Goal: Information Seeking & Learning: Learn about a topic

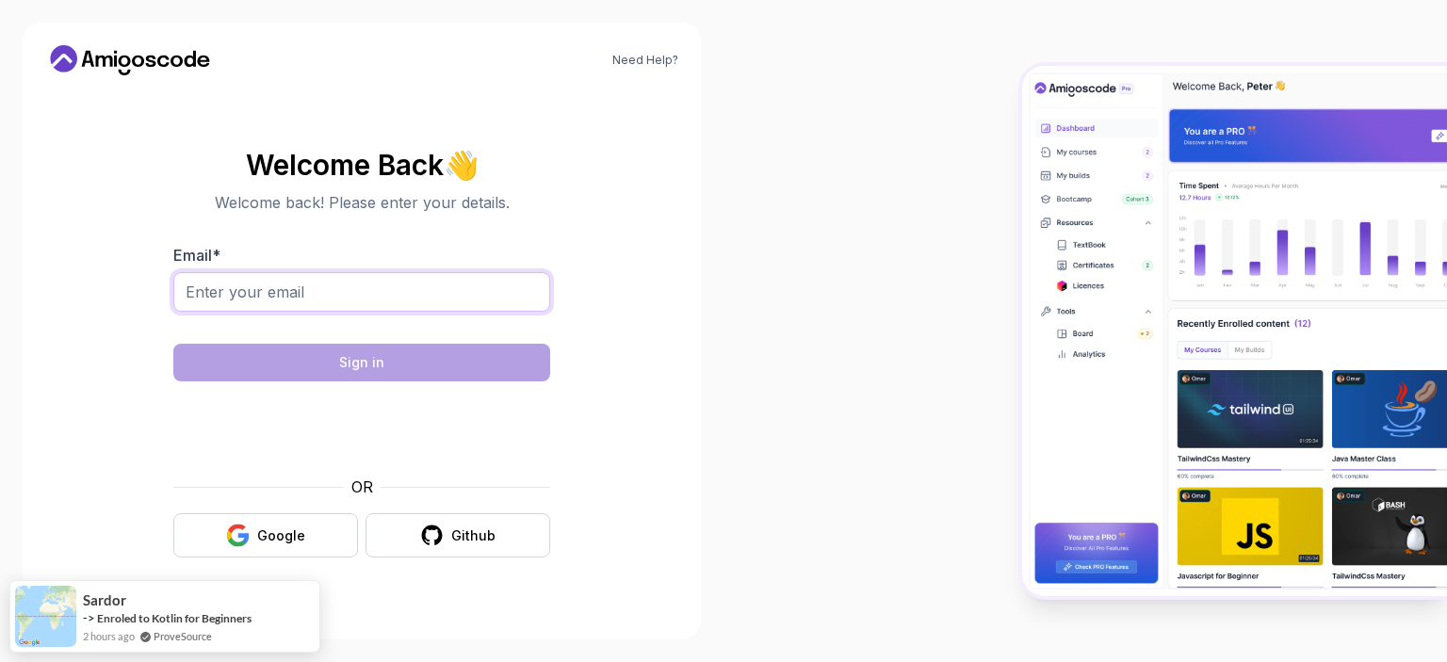
click at [328, 304] on input "Email *" at bounding box center [361, 292] width 377 height 40
type input "hadyhisham788@gmail.com"
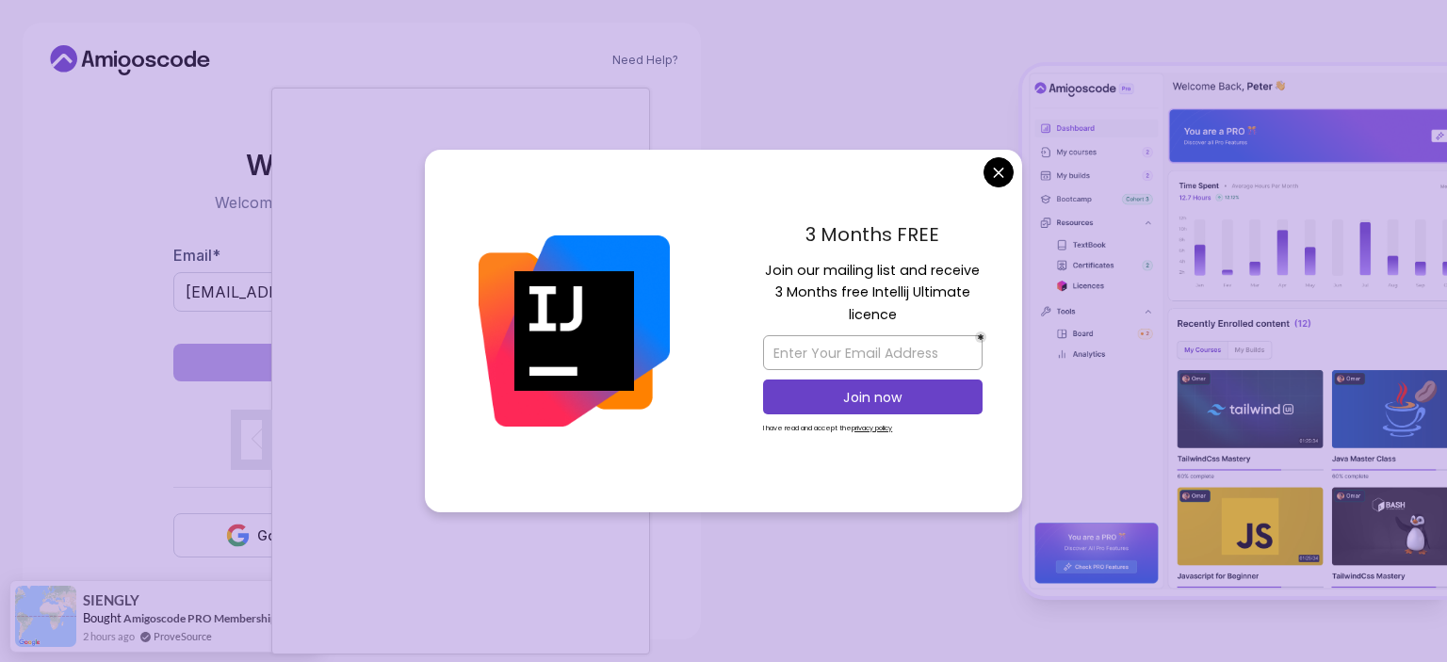
click at [1006, 184] on body "Need Help? Welcome Back 👋 Welcome back! Please enter your details. Email * hady…" at bounding box center [723, 331] width 1447 height 662
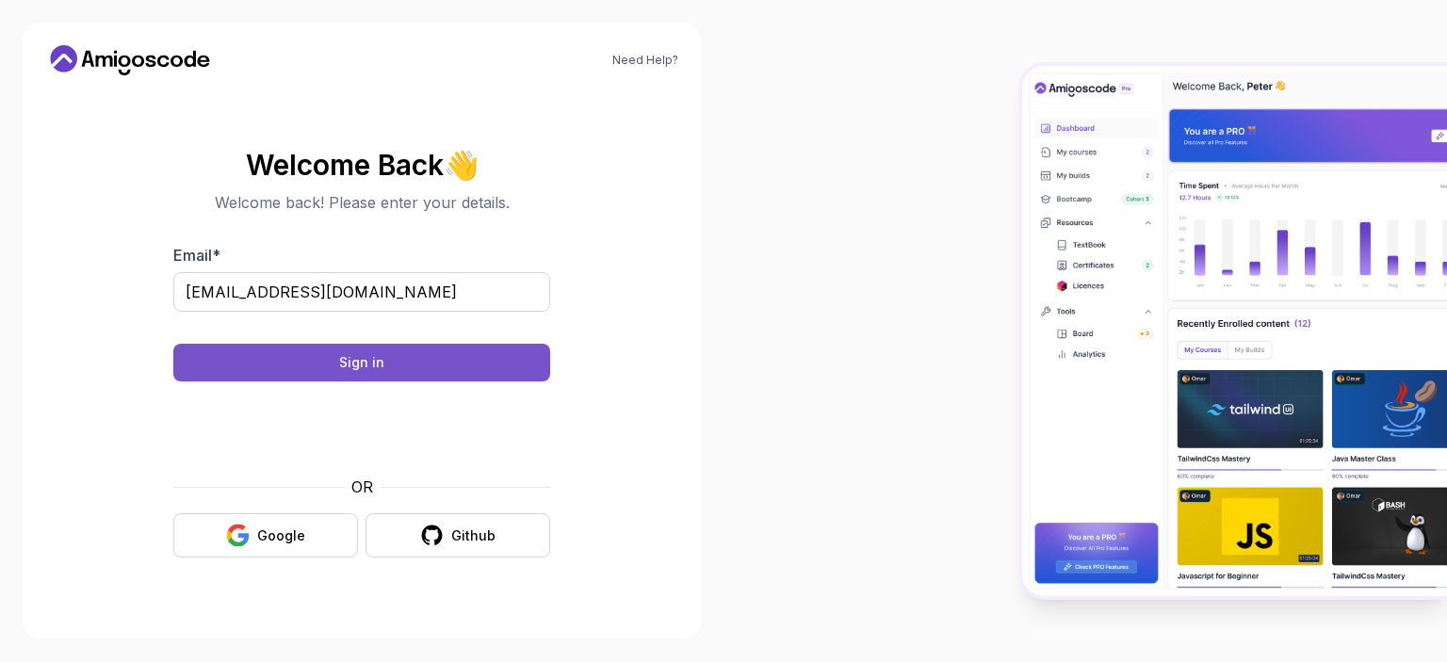
click at [373, 359] on div "Sign in" at bounding box center [361, 362] width 45 height 19
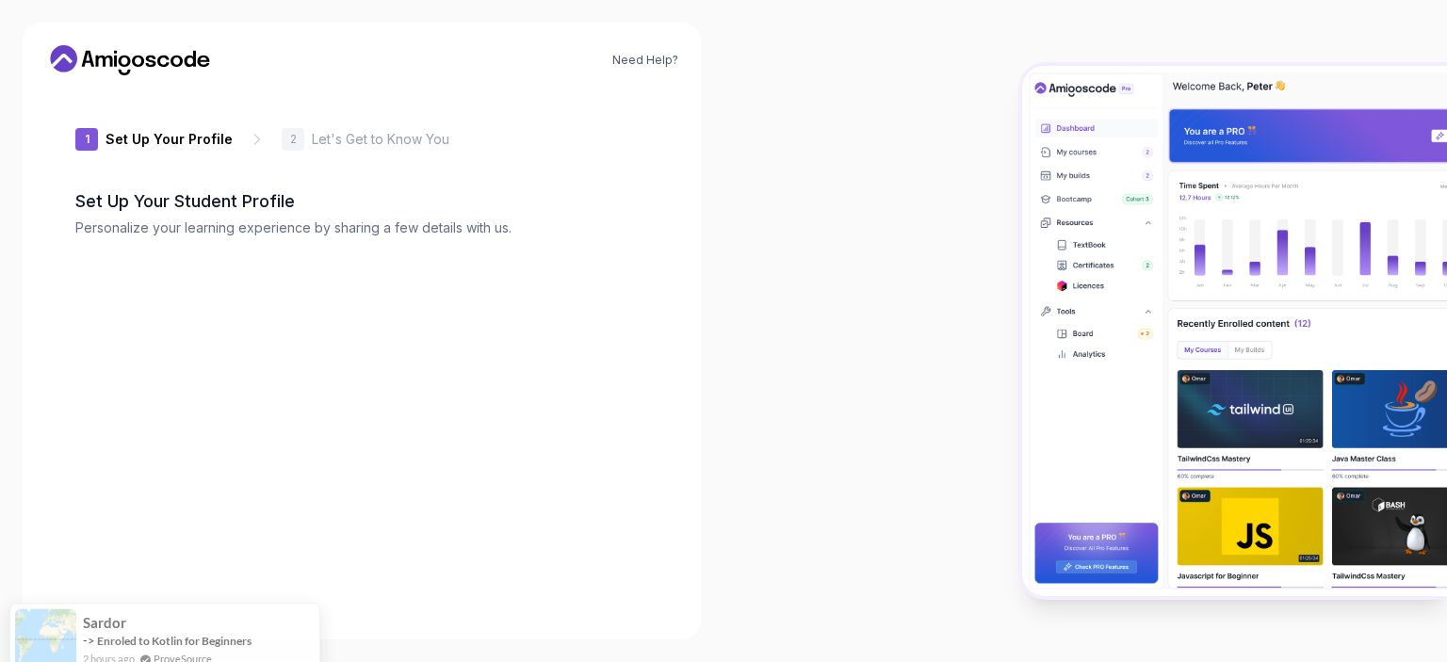
type input "bravetiger11e55"
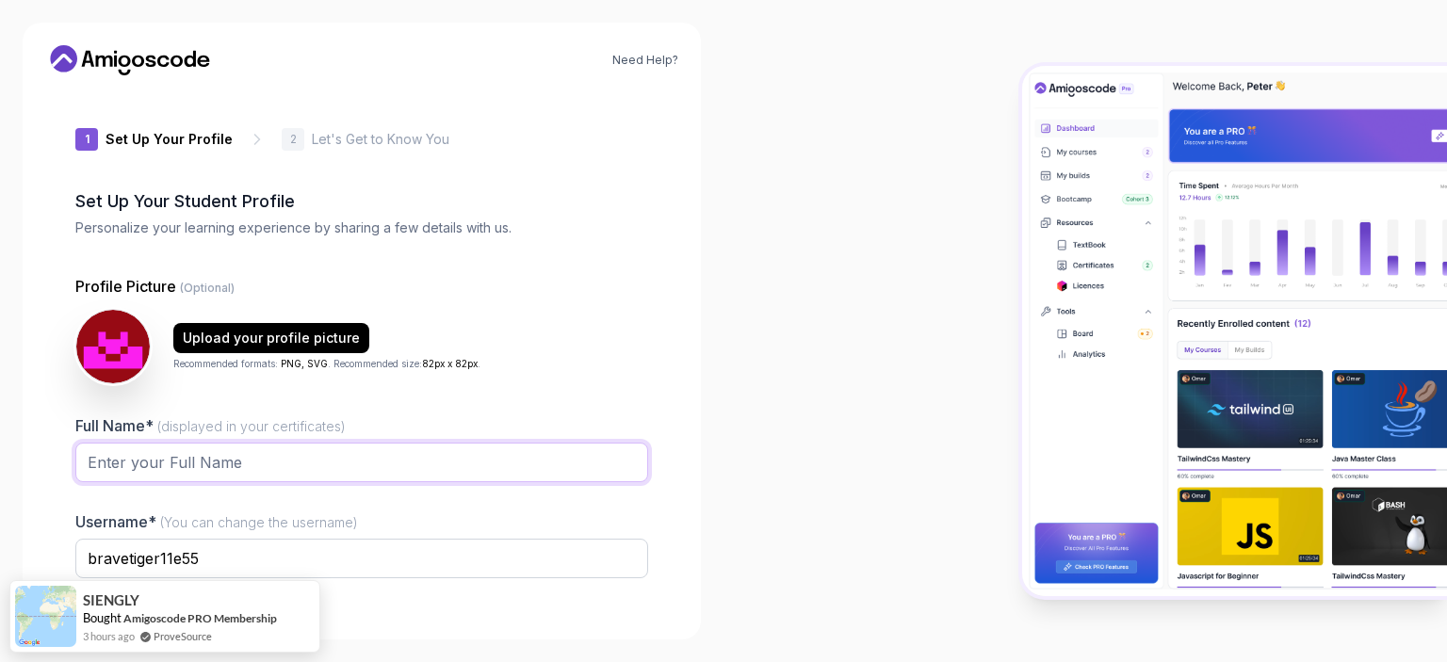
click at [238, 460] on input "Full Name* (displayed in your certificates)" at bounding box center [361, 463] width 573 height 40
type input "h"
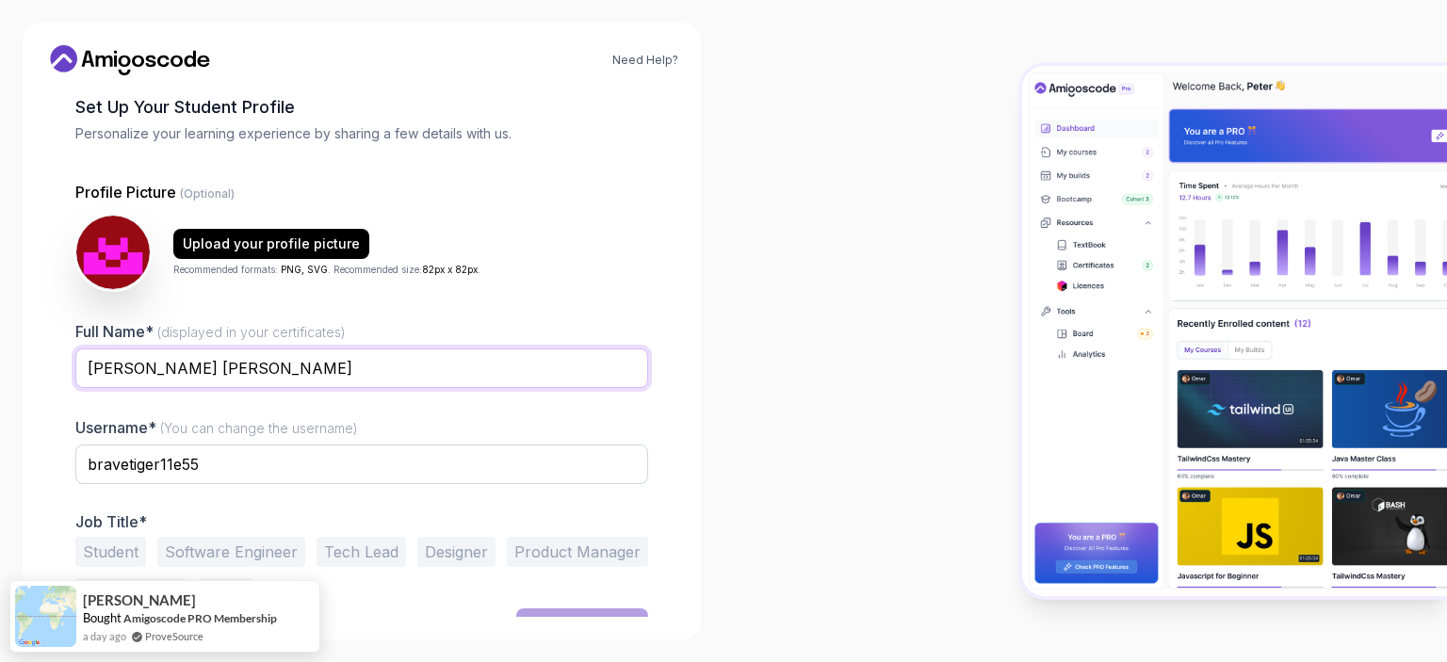
scroll to position [122, 0]
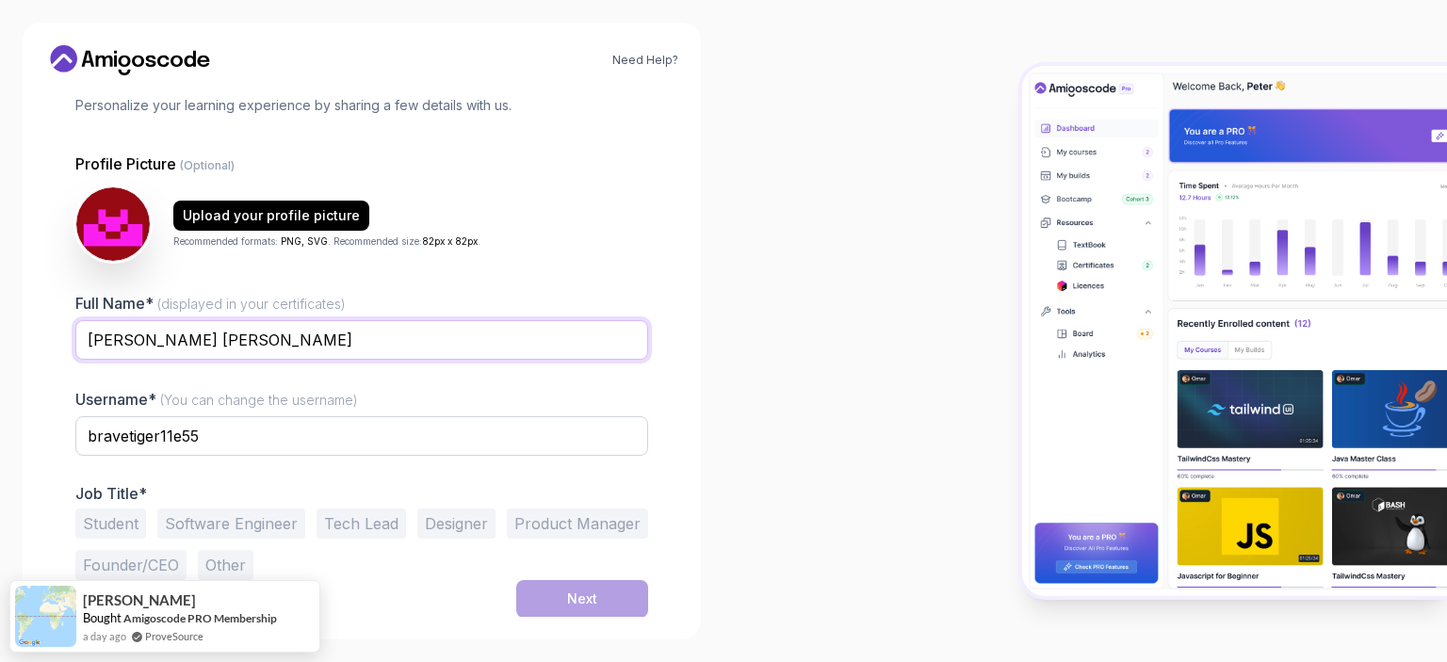
type input "[PERSON_NAME] [PERSON_NAME]"
drag, startPoint x: 215, startPoint y: 434, endPoint x: 7, endPoint y: 432, distance: 208.2
click at [7, 432] on div "Need Help? 1 Set Up Your Profile 1 Set Up Your Profile 2 Let's Get to Know You …" at bounding box center [362, 331] width 724 height 662
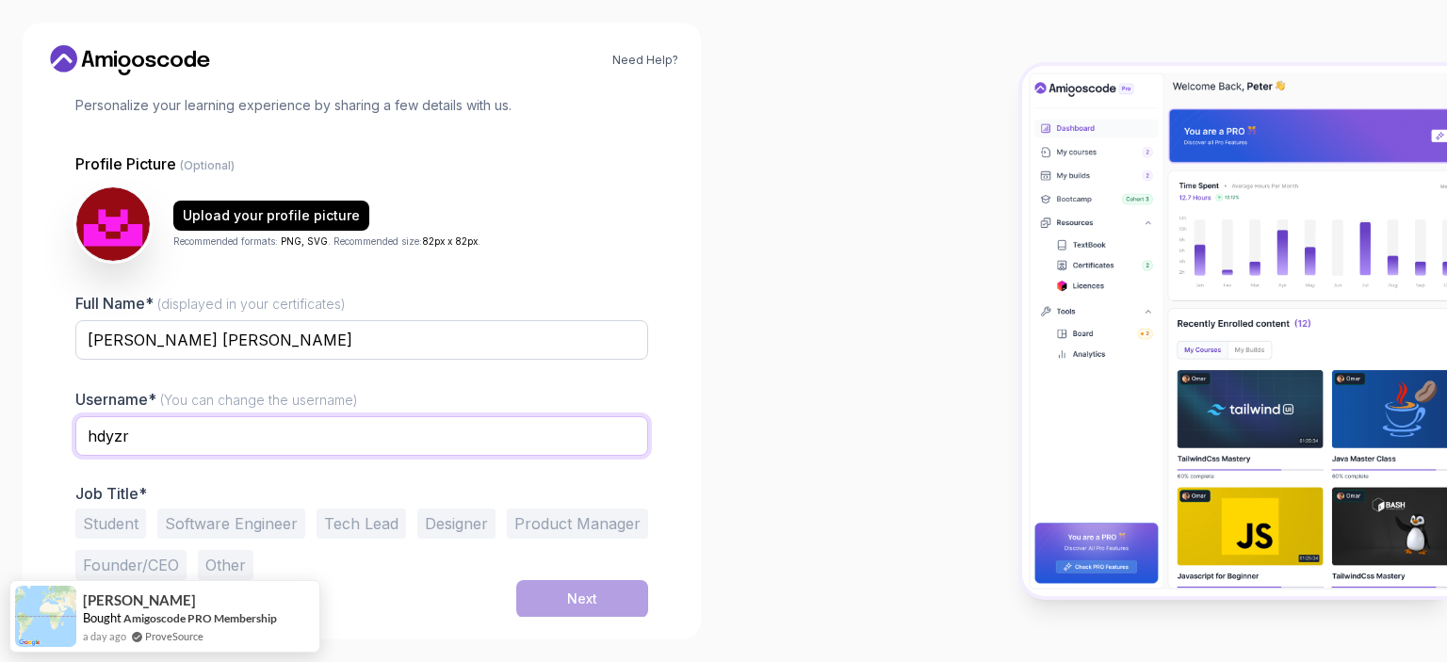
type input "hdyzr"
click at [235, 519] on button "Software Engineer" at bounding box center [231, 524] width 148 height 30
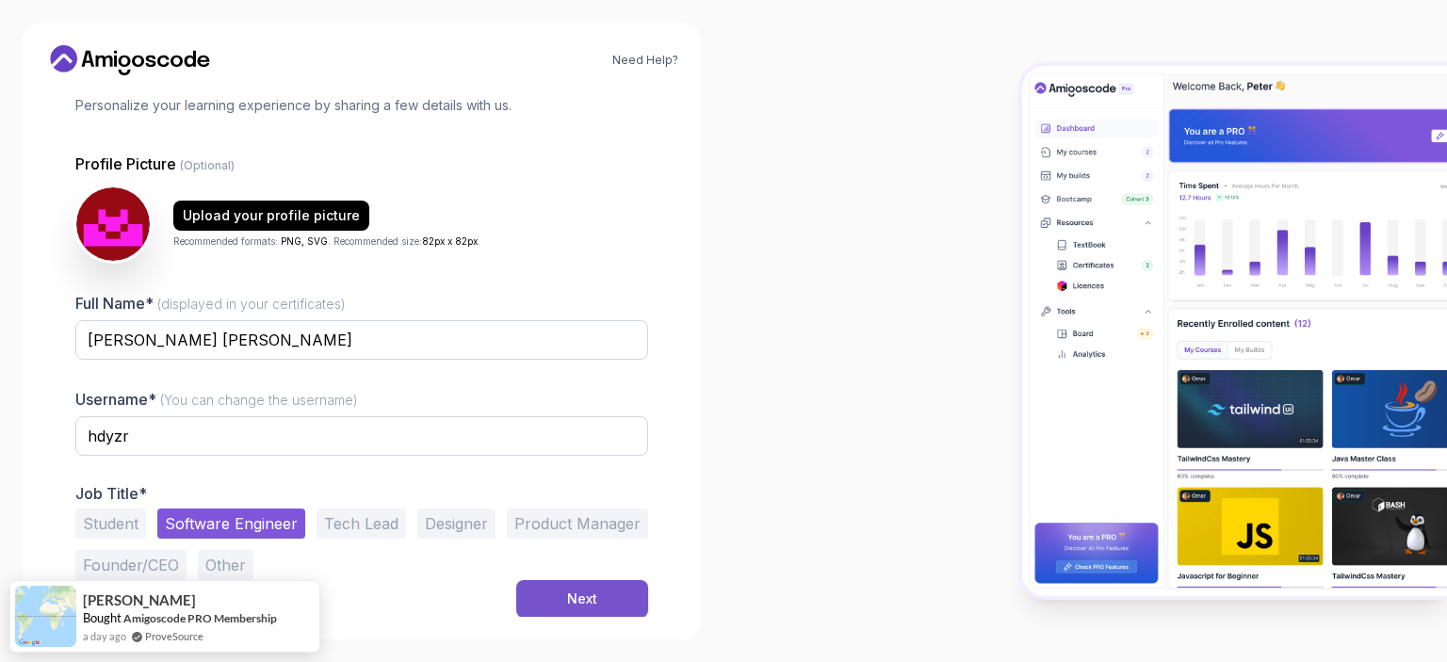
click at [560, 594] on button "Next" at bounding box center [582, 599] width 132 height 38
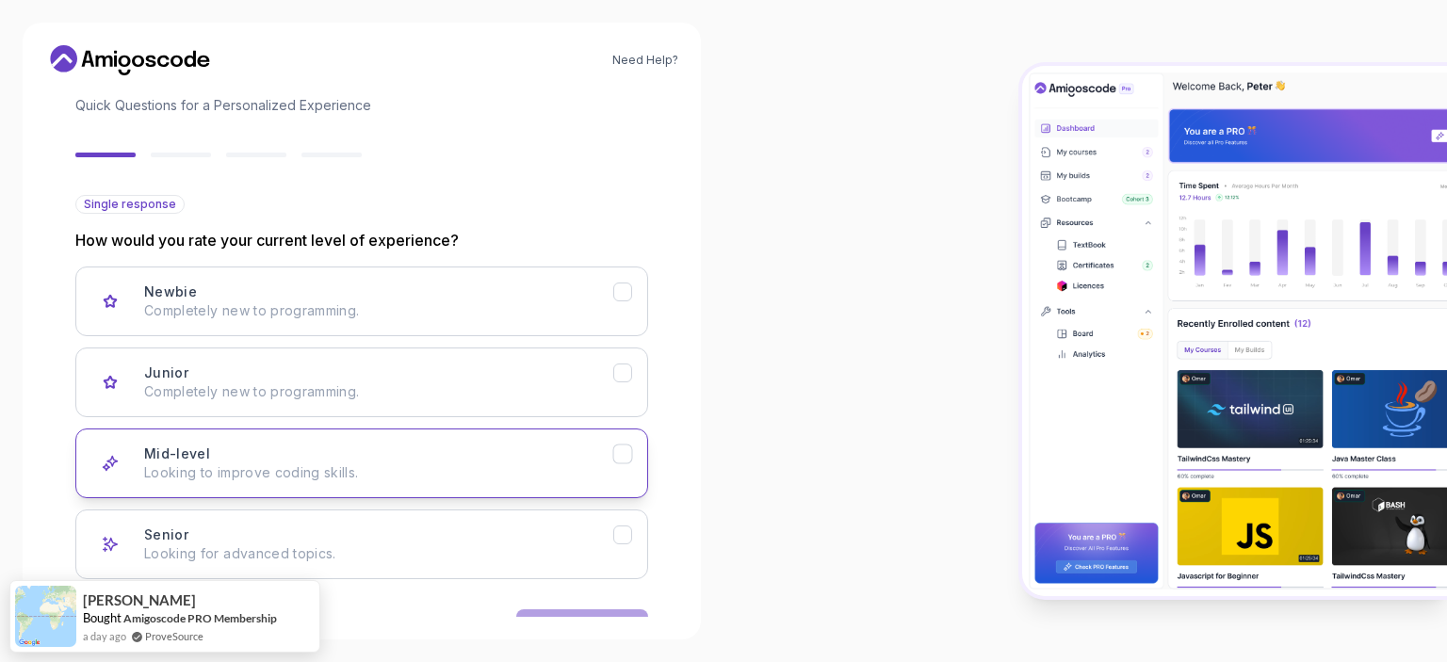
scroll to position [181, 0]
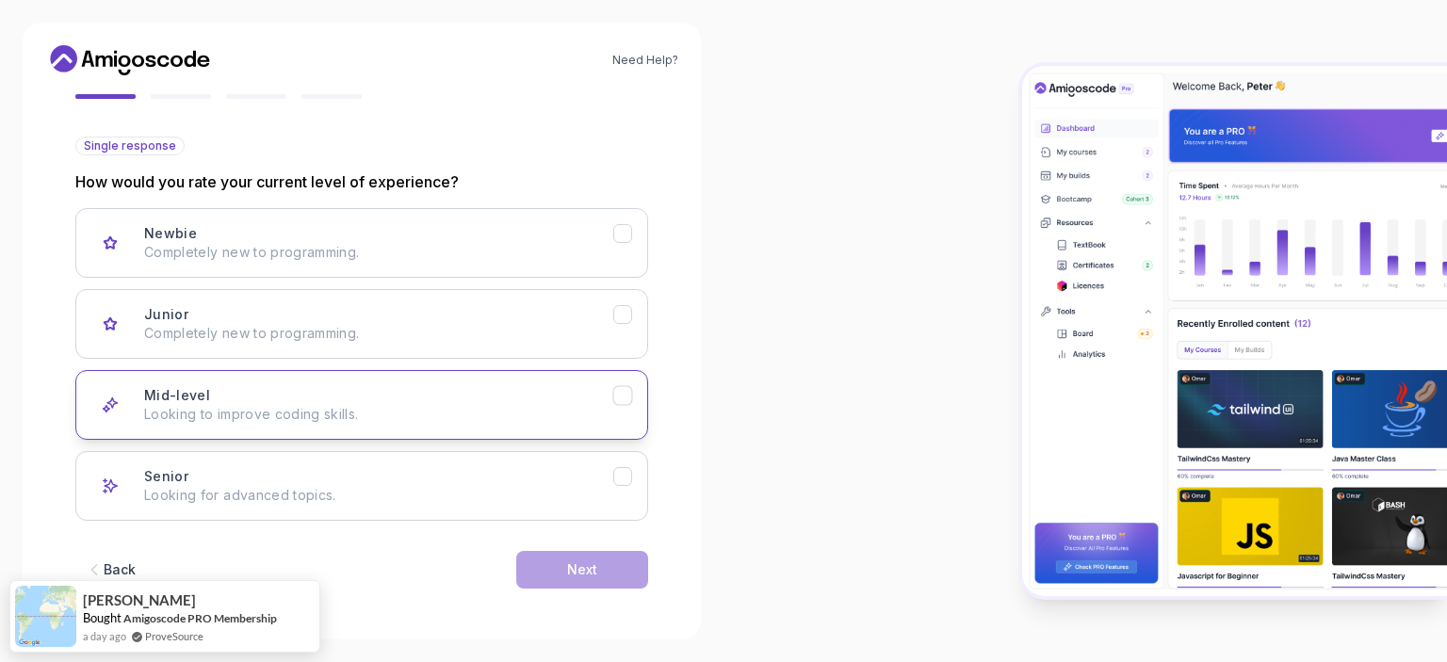
click at [559, 398] on div "Mid-level Looking to improve coding skills." at bounding box center [378, 405] width 469 height 38
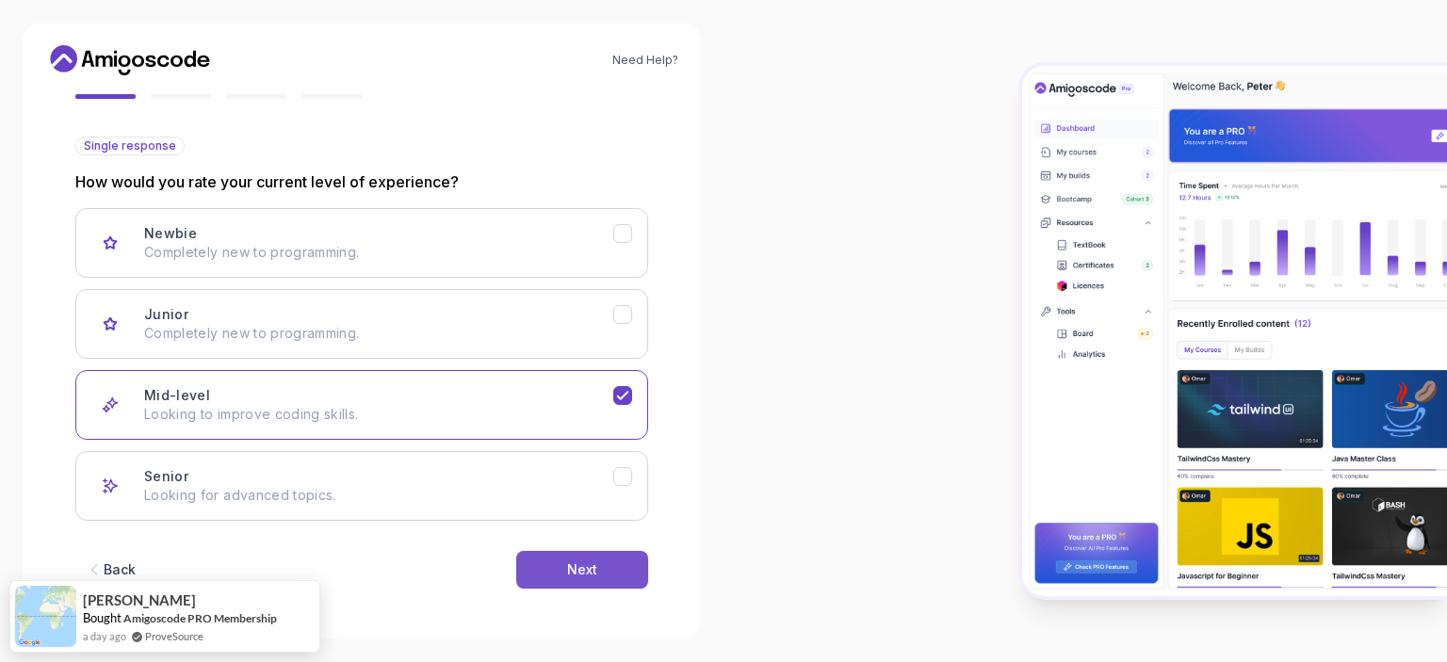
click at [579, 566] on div "Next" at bounding box center [582, 570] width 30 height 19
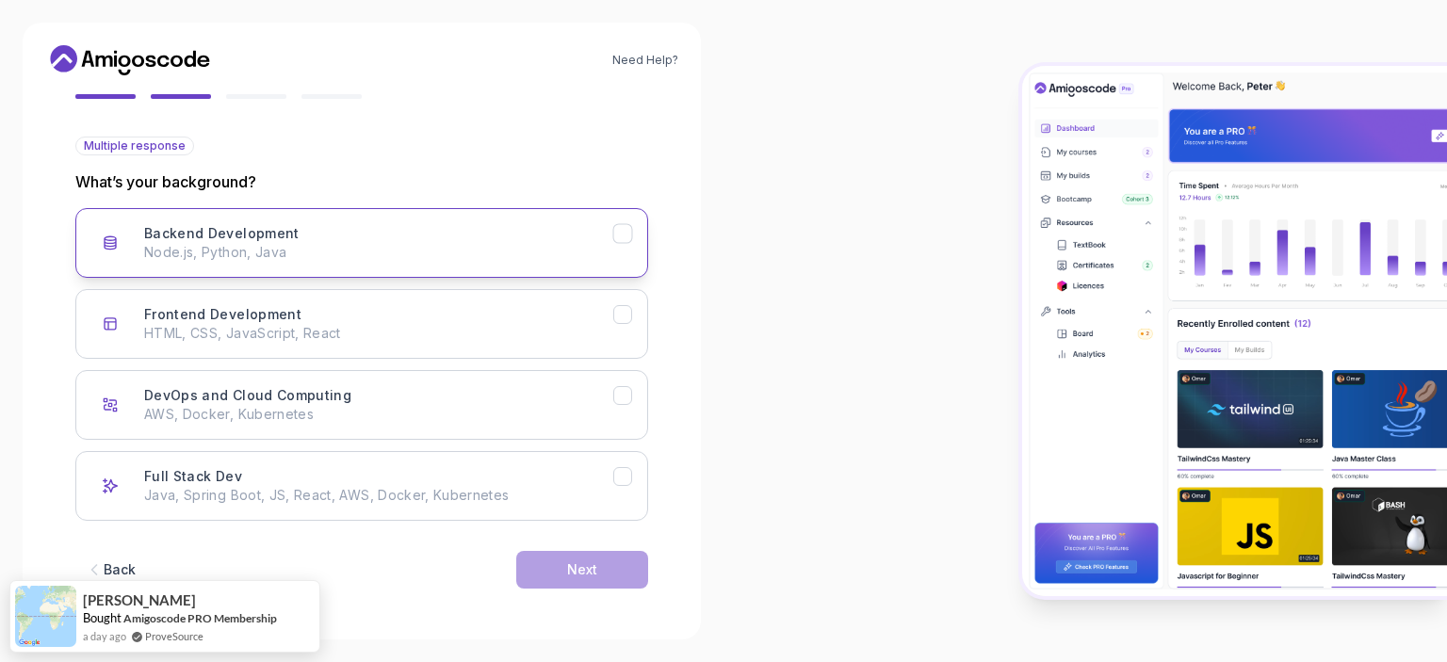
click at [614, 233] on icon "Backend Development" at bounding box center [623, 234] width 18 height 18
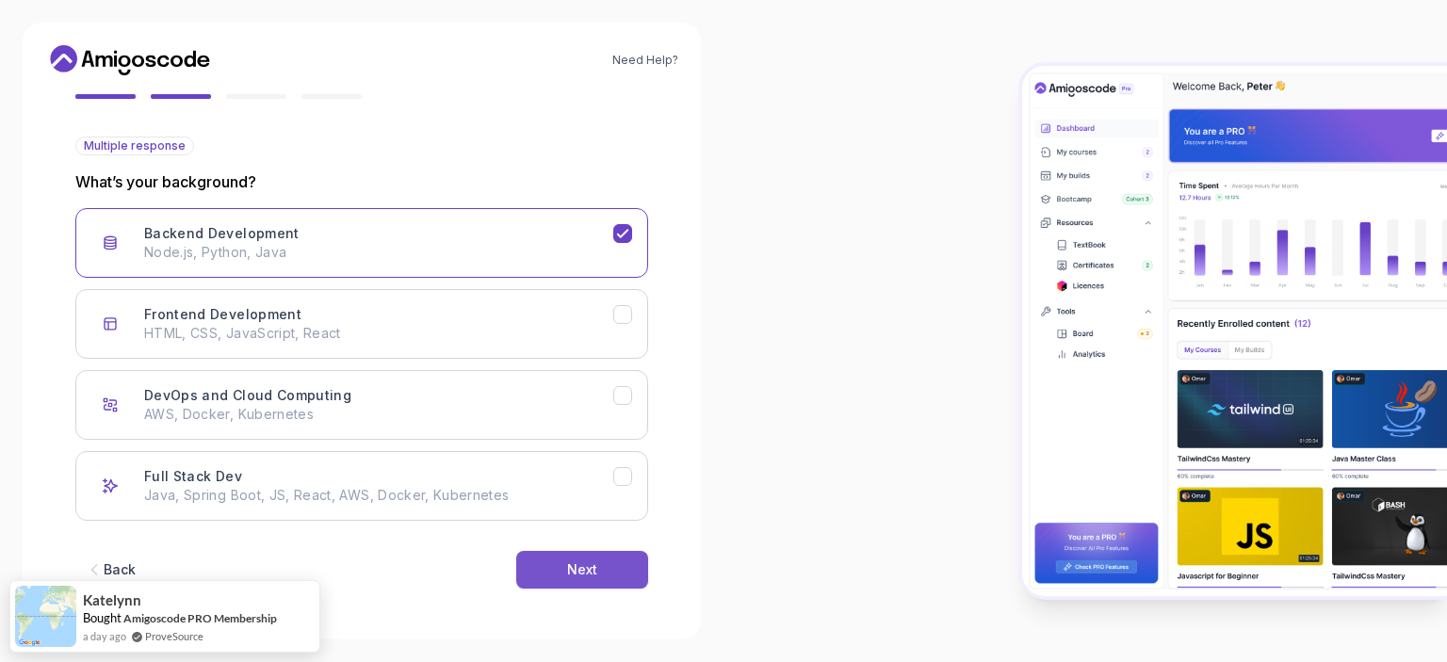
click at [573, 569] on div "Next" at bounding box center [582, 570] width 30 height 19
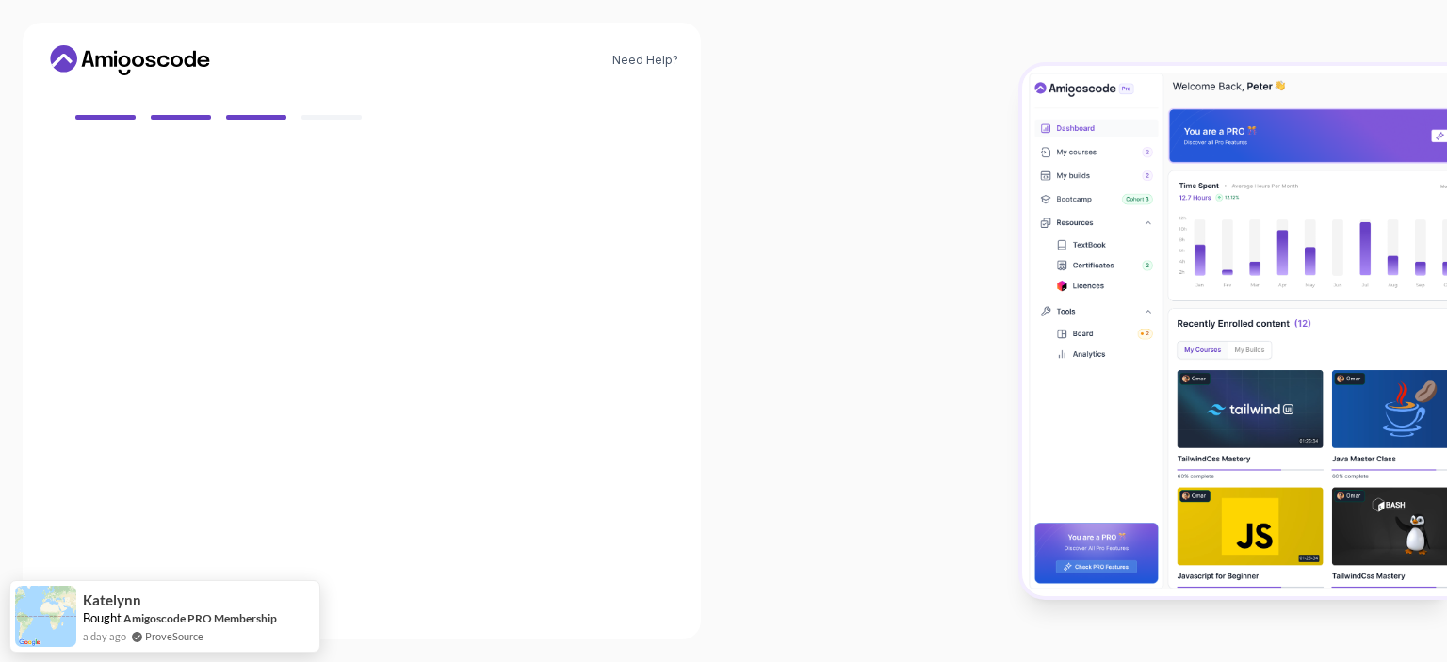
scroll to position [159, 0]
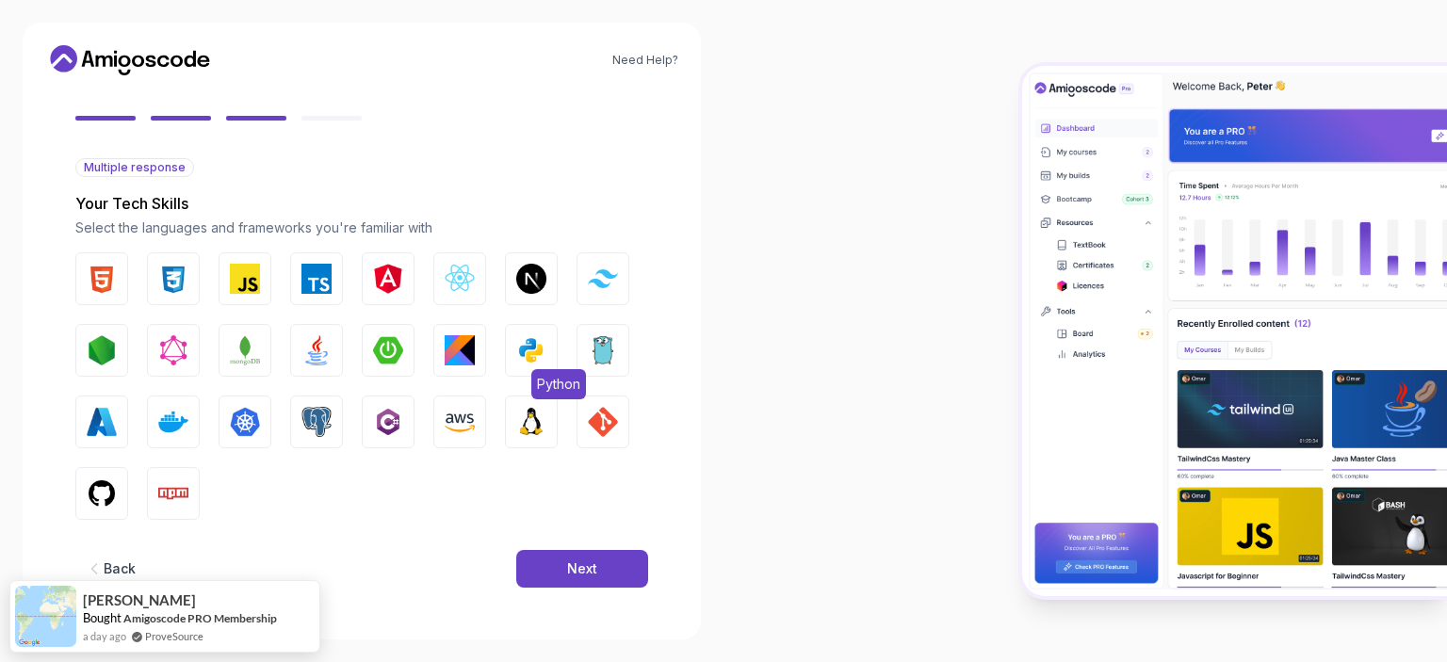
click at [542, 356] on img "button" at bounding box center [531, 350] width 30 height 30
click at [188, 272] on button "CSS" at bounding box center [173, 278] width 53 height 53
click at [97, 278] on img "button" at bounding box center [102, 279] width 30 height 30
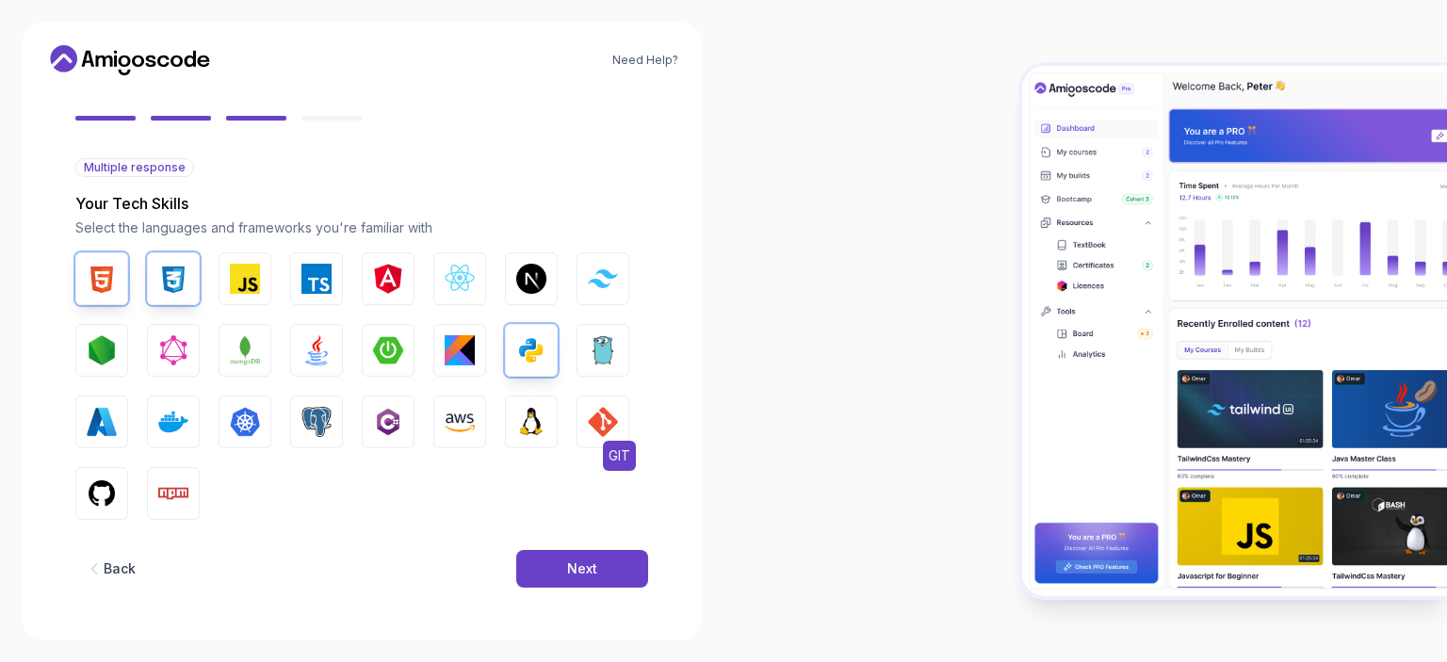
click at [606, 421] on img "button" at bounding box center [603, 422] width 30 height 30
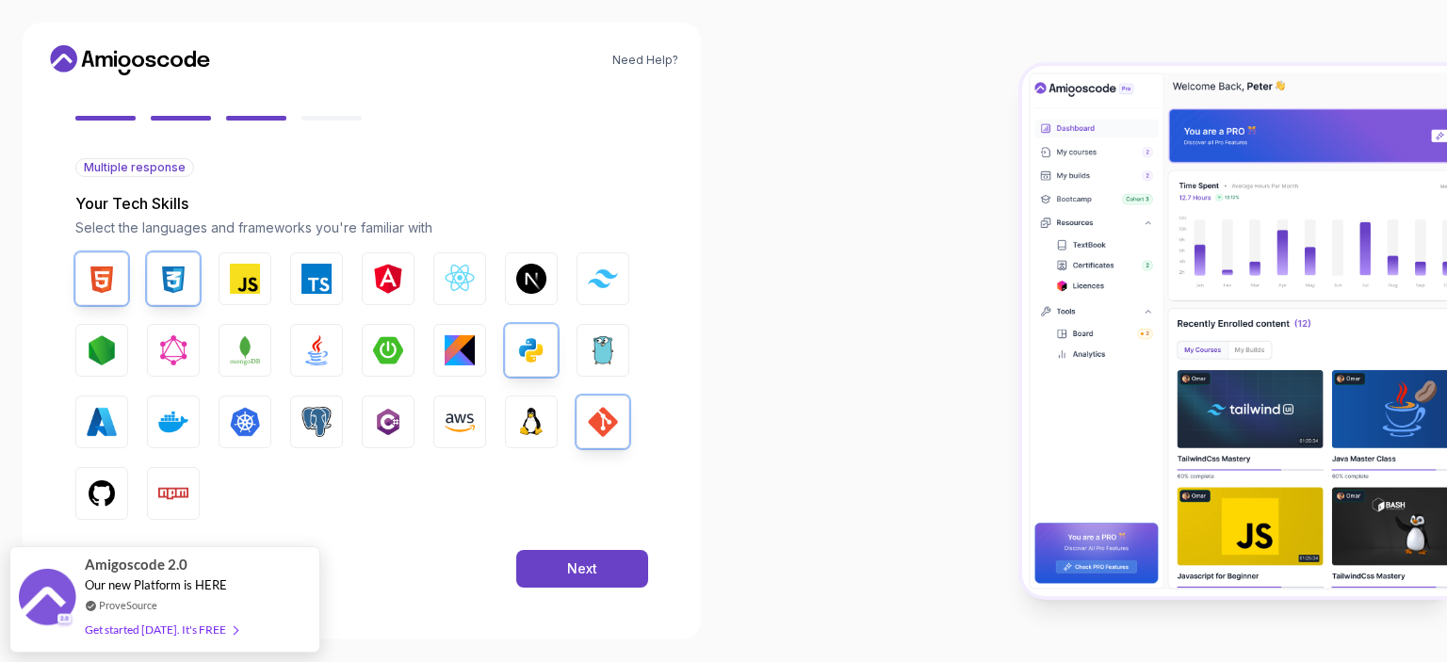
click at [287, 415] on div "HTML CSS JavaScript TypeScript Angular React.js Next.js Tailwind CSS Node.js Gr…" at bounding box center [361, 386] width 573 height 268
click at [303, 415] on img "button" at bounding box center [316, 422] width 30 height 30
click at [317, 335] on img "button" at bounding box center [316, 350] width 30 height 30
click at [235, 351] on img "button" at bounding box center [245, 350] width 30 height 30
click at [102, 486] on img "button" at bounding box center [102, 494] width 30 height 30
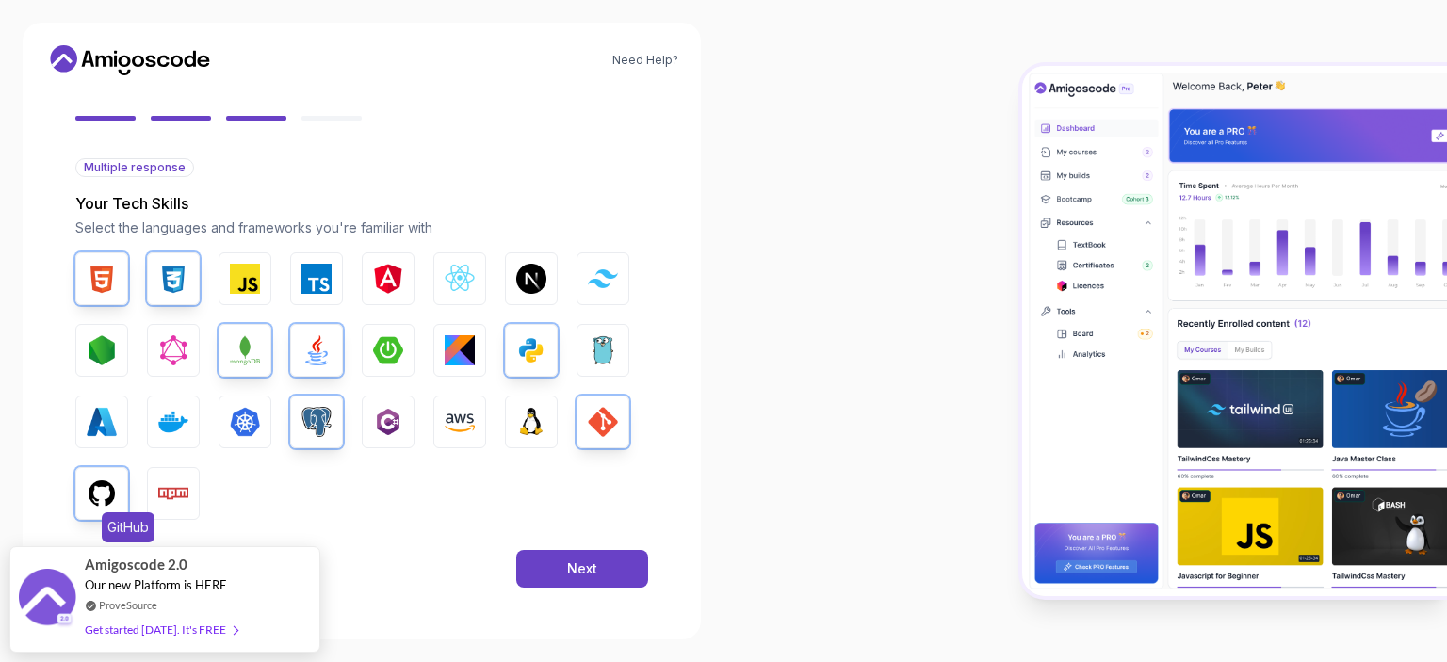
click at [110, 493] on img "button" at bounding box center [102, 494] width 30 height 30
drag, startPoint x: 110, startPoint y: 493, endPoint x: 407, endPoint y: 497, distance: 296.8
click at [407, 497] on div "HTML CSS JavaScript TypeScript Angular React.js Next.js Tailwind CSS Node.js Gr…" at bounding box center [361, 386] width 573 height 268
click at [109, 497] on img "button" at bounding box center [102, 494] width 30 height 30
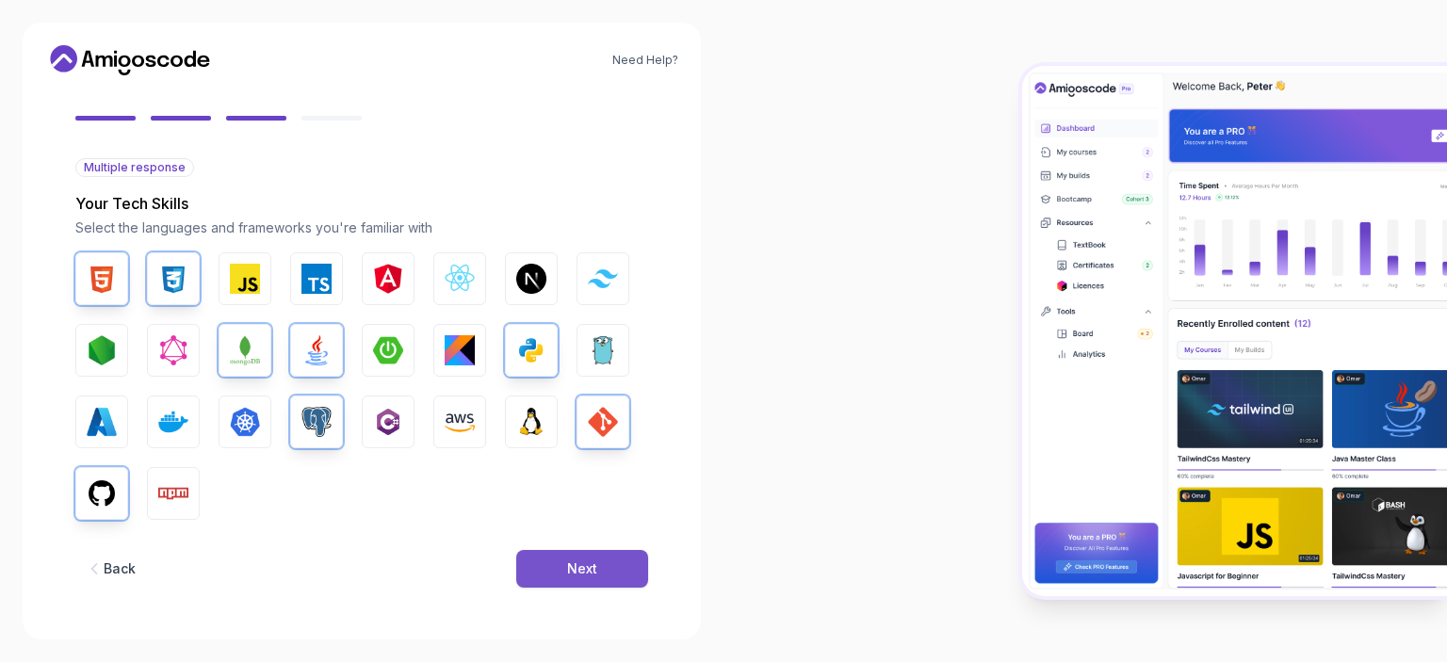
click at [571, 569] on div "Next" at bounding box center [582, 569] width 30 height 19
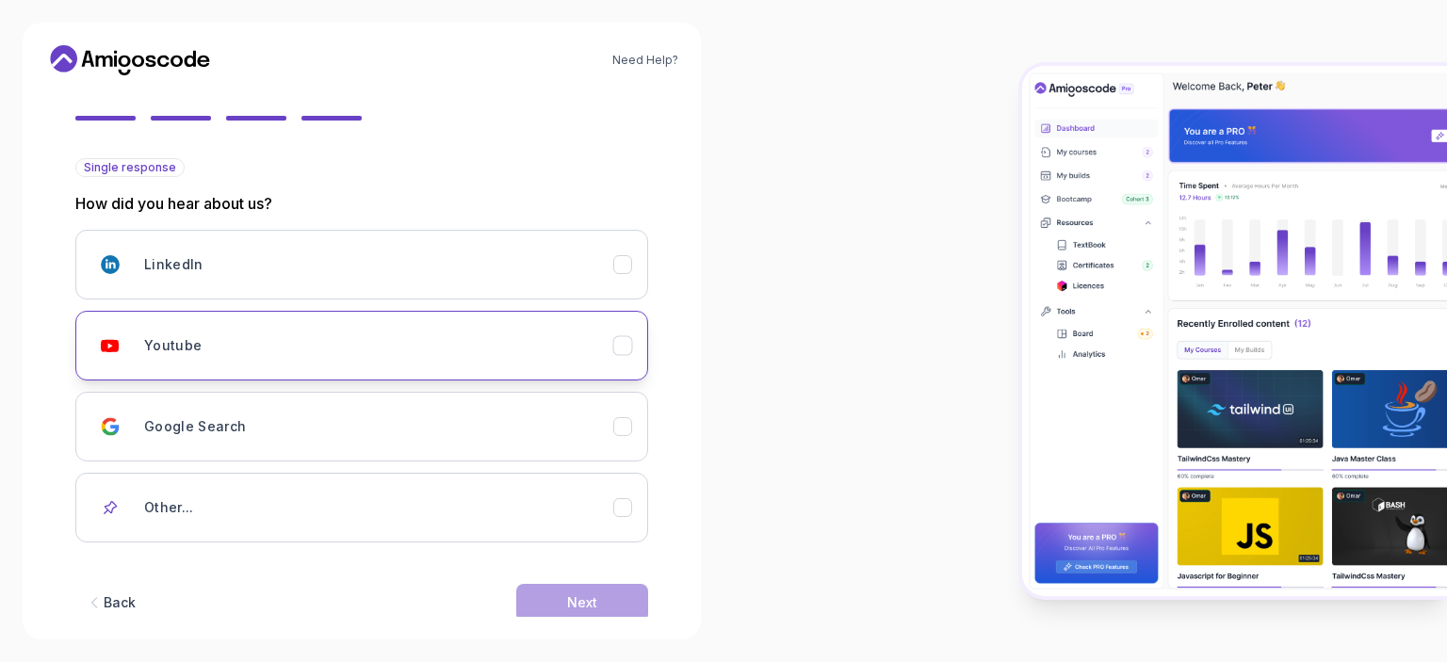
click at [374, 353] on div "Youtube" at bounding box center [378, 346] width 469 height 38
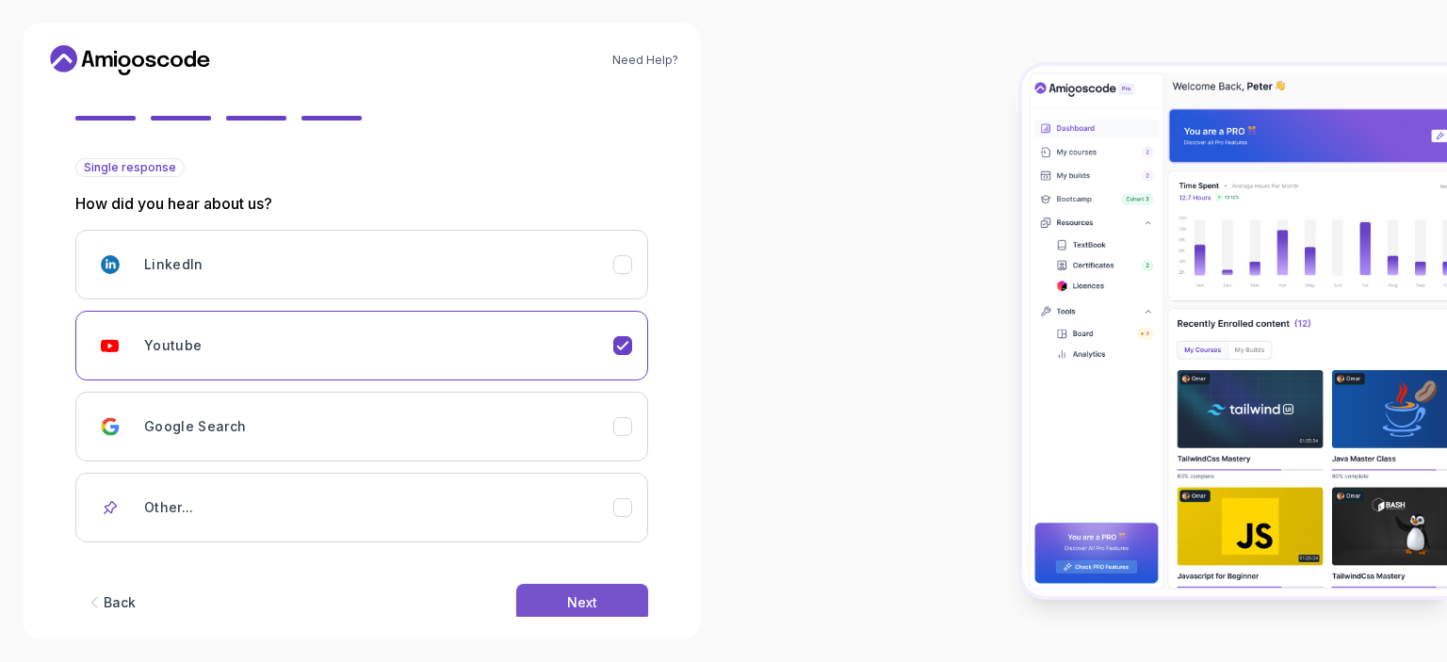
click at [600, 601] on button "Next" at bounding box center [582, 603] width 132 height 38
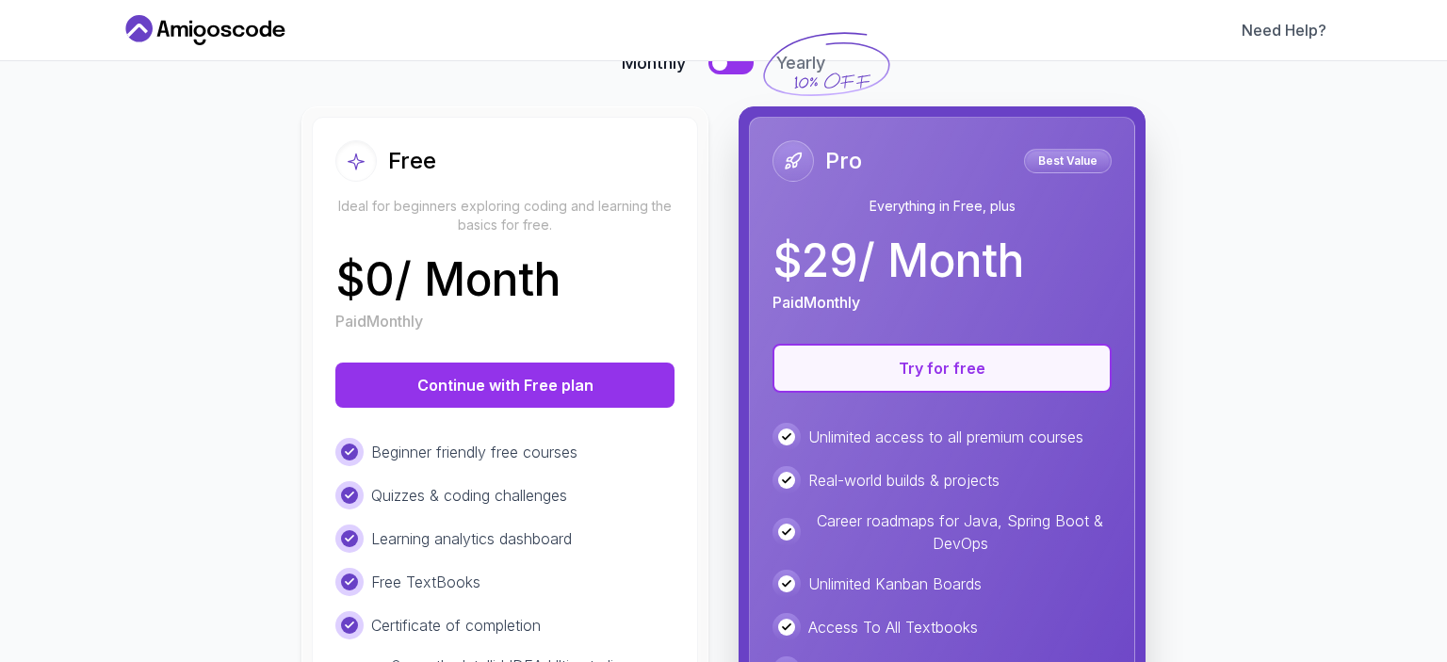
scroll to position [147, 0]
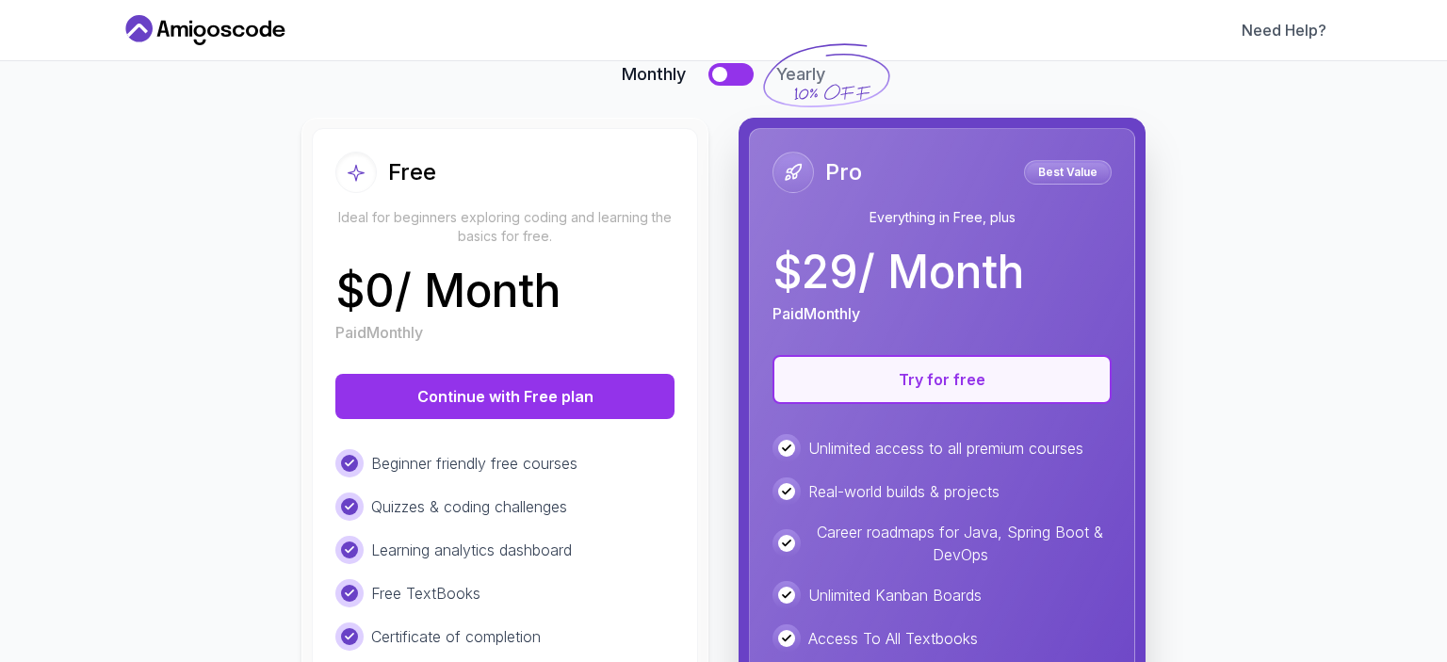
click at [956, 385] on button "Try for free" at bounding box center [942, 379] width 339 height 49
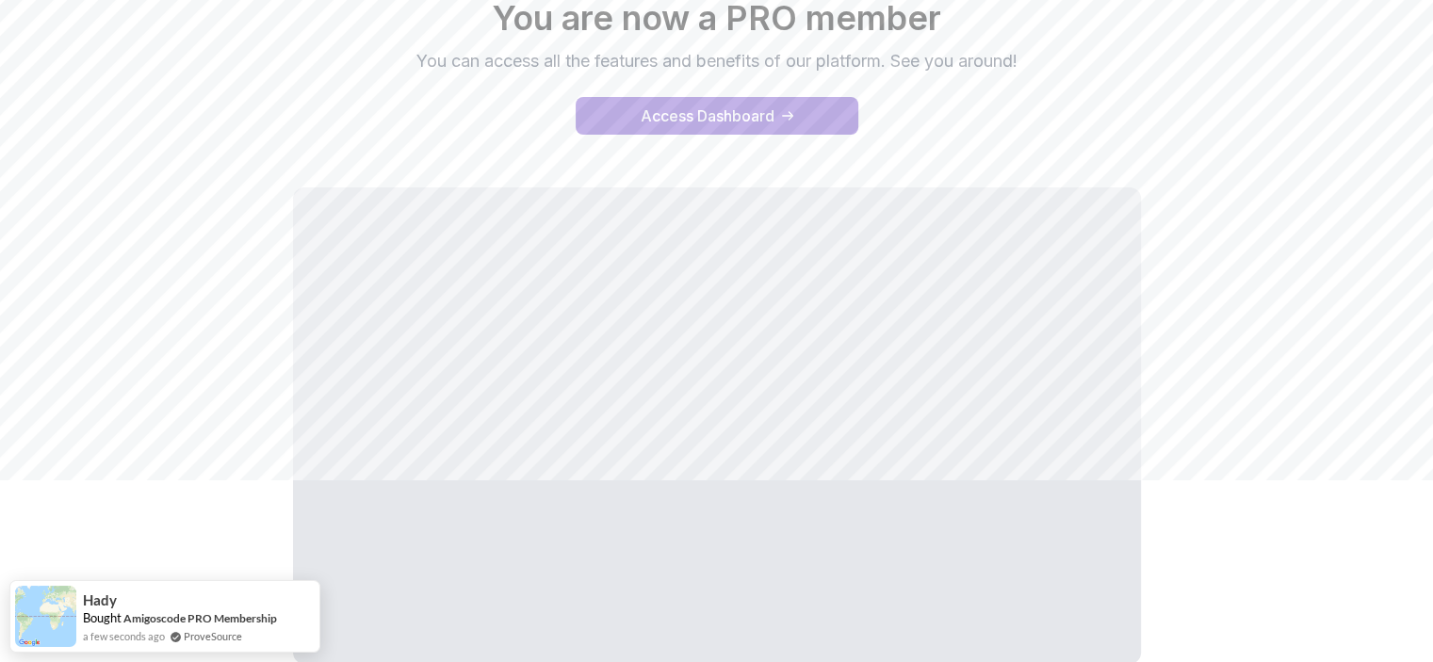
scroll to position [171, 0]
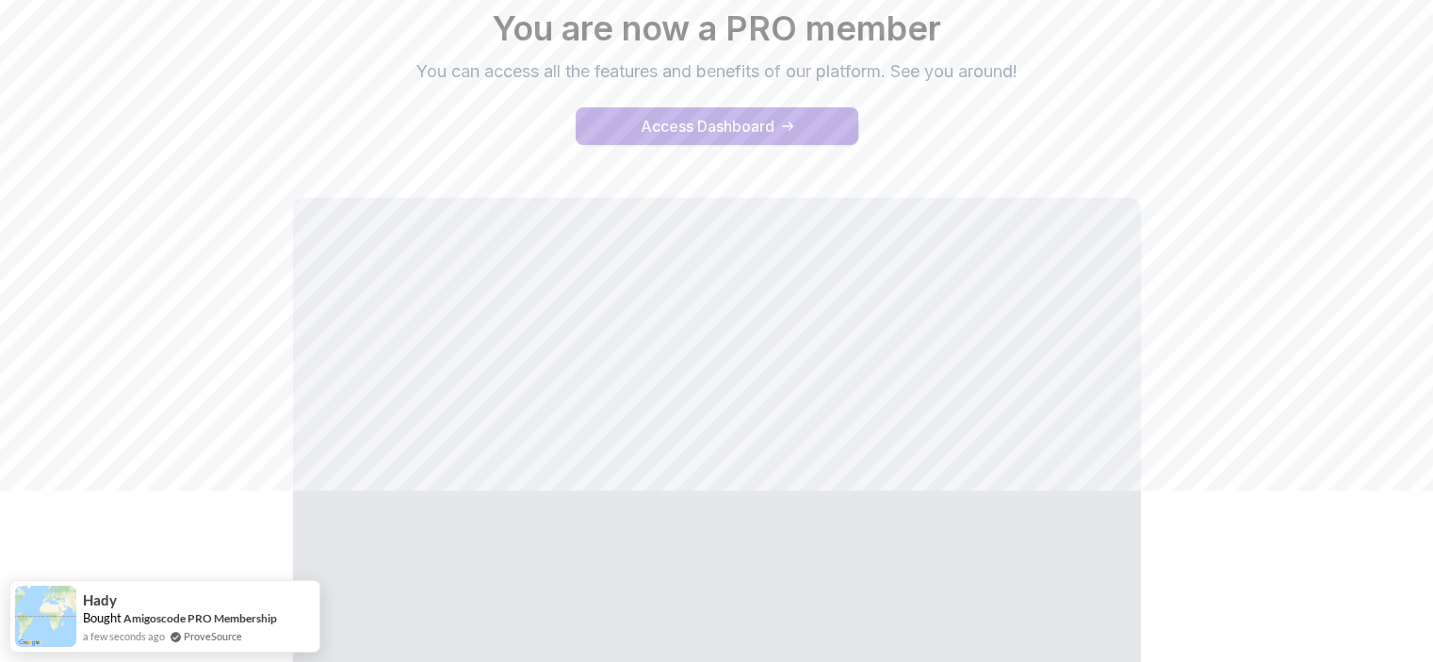
click at [781, 135] on button "Access Dashboard" at bounding box center [717, 126] width 283 height 38
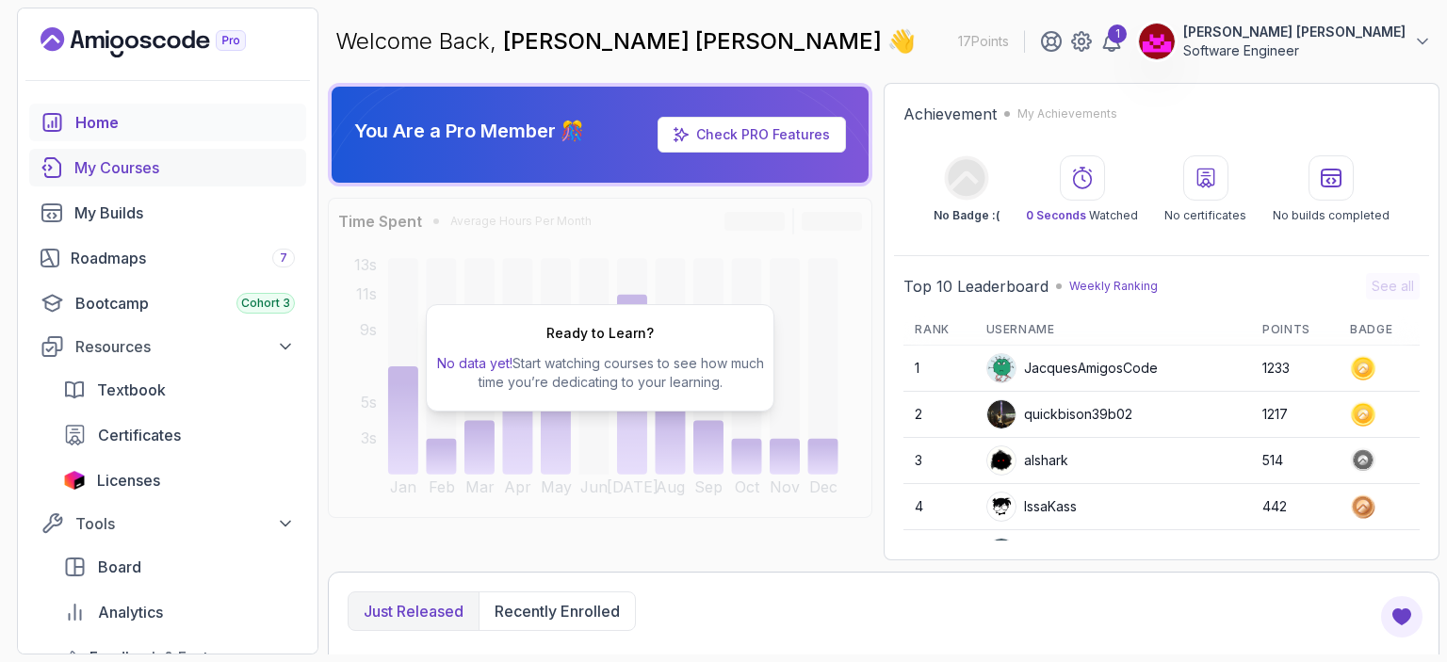
click at [147, 168] on div "My Courses" at bounding box center [184, 167] width 220 height 23
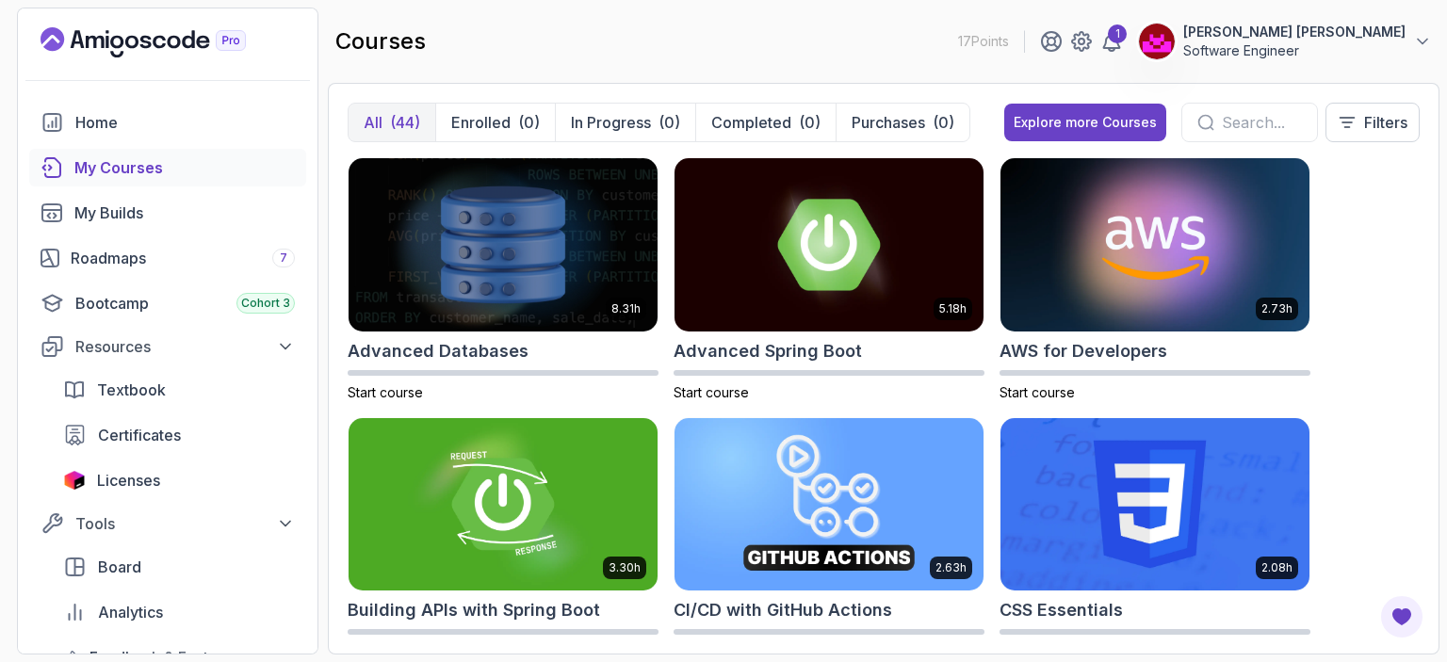
click at [1222, 123] on input "text" at bounding box center [1262, 122] width 80 height 23
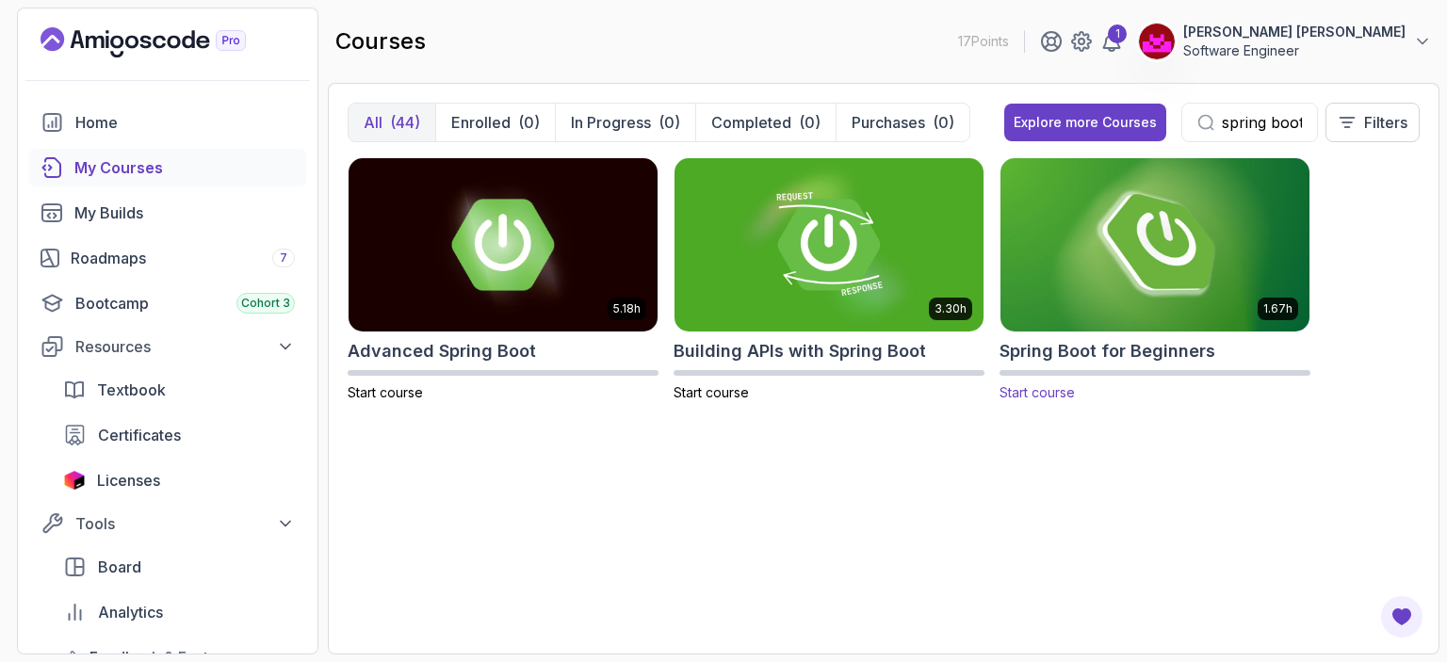
type input "spring boot"
click at [1219, 232] on img at bounding box center [1155, 245] width 324 height 182
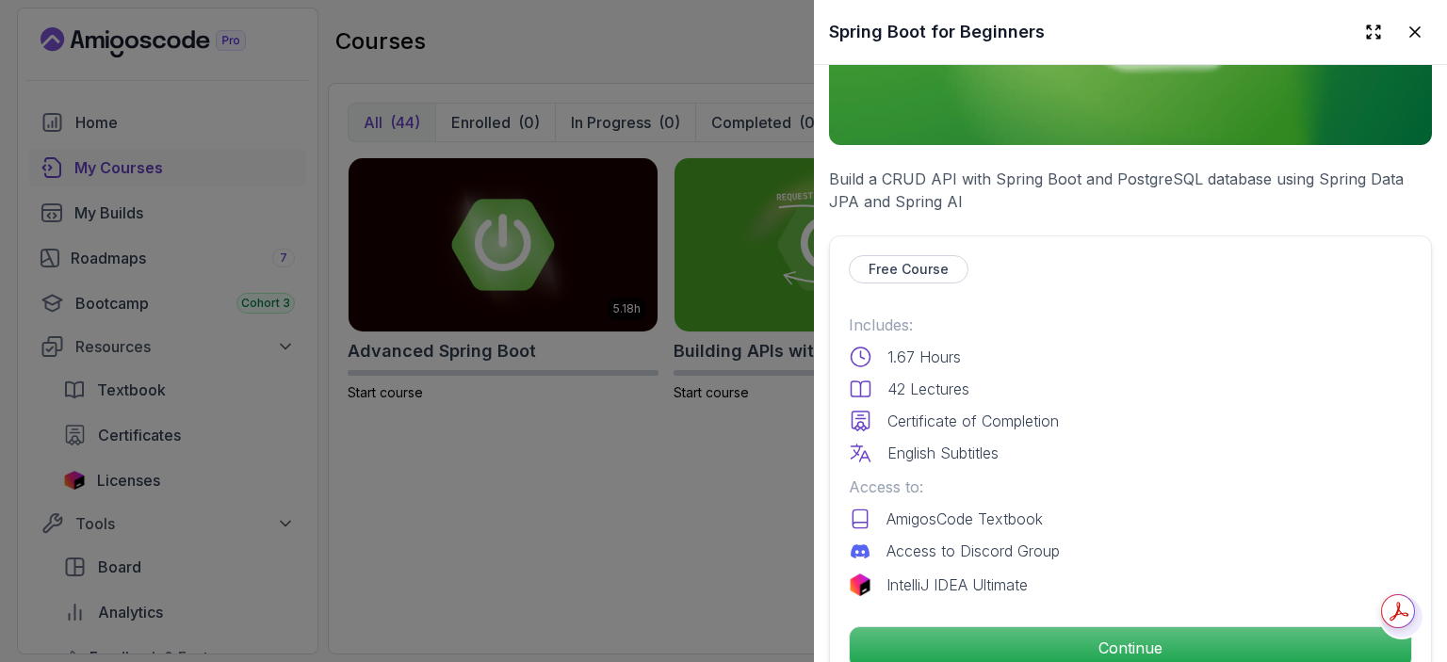
scroll to position [320, 0]
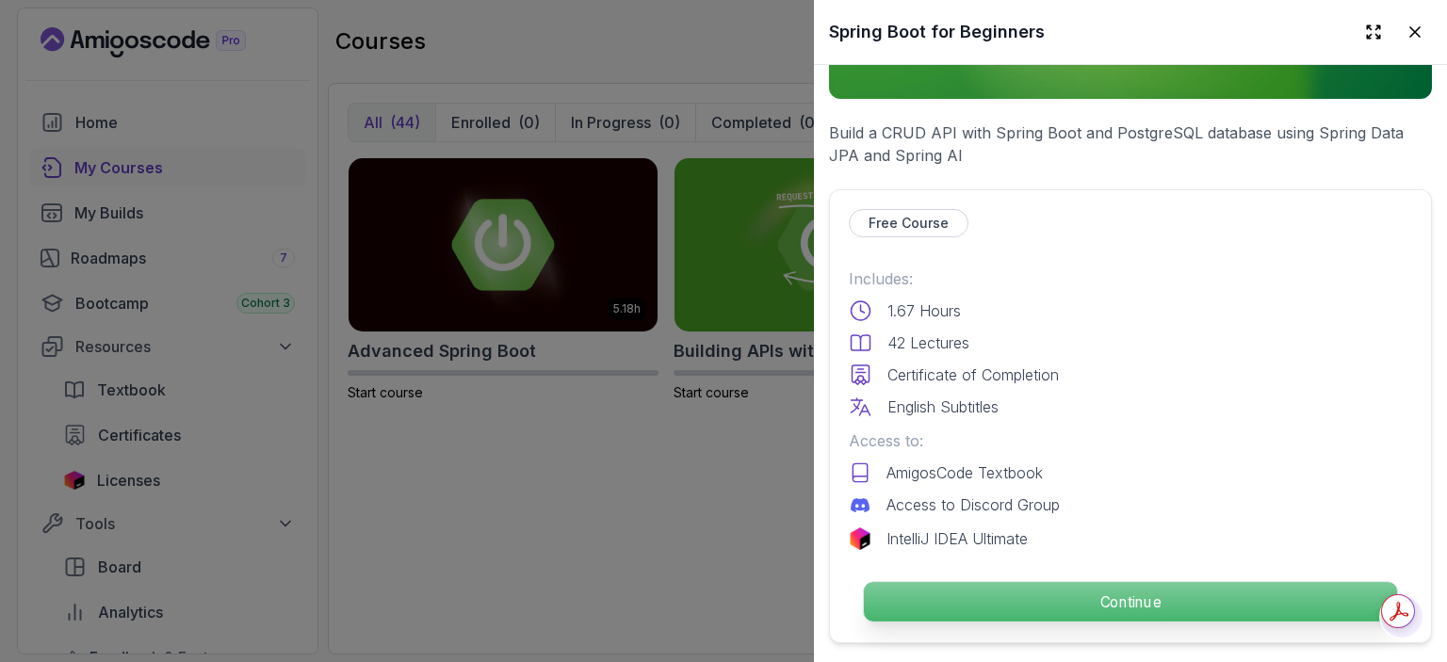
click at [1114, 589] on p "Continue" at bounding box center [1130, 602] width 533 height 40
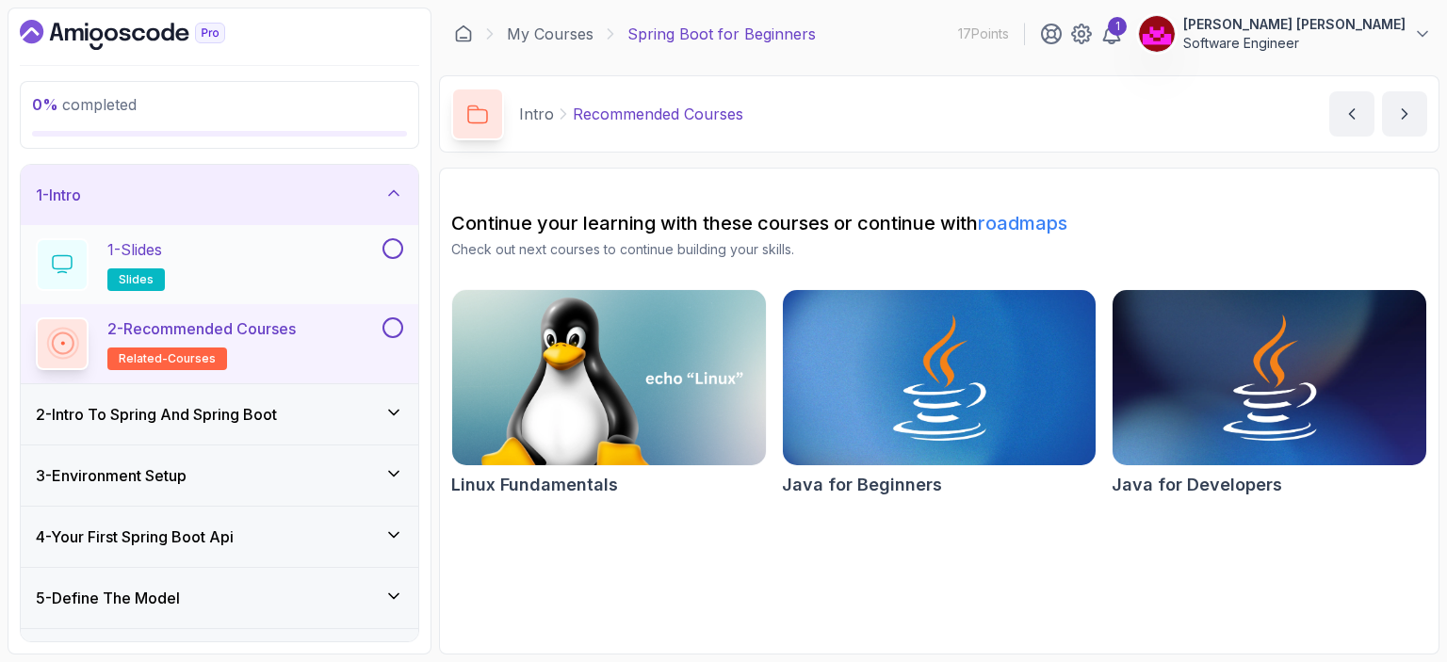
click at [281, 249] on div "1 - Slides slides" at bounding box center [207, 264] width 343 height 53
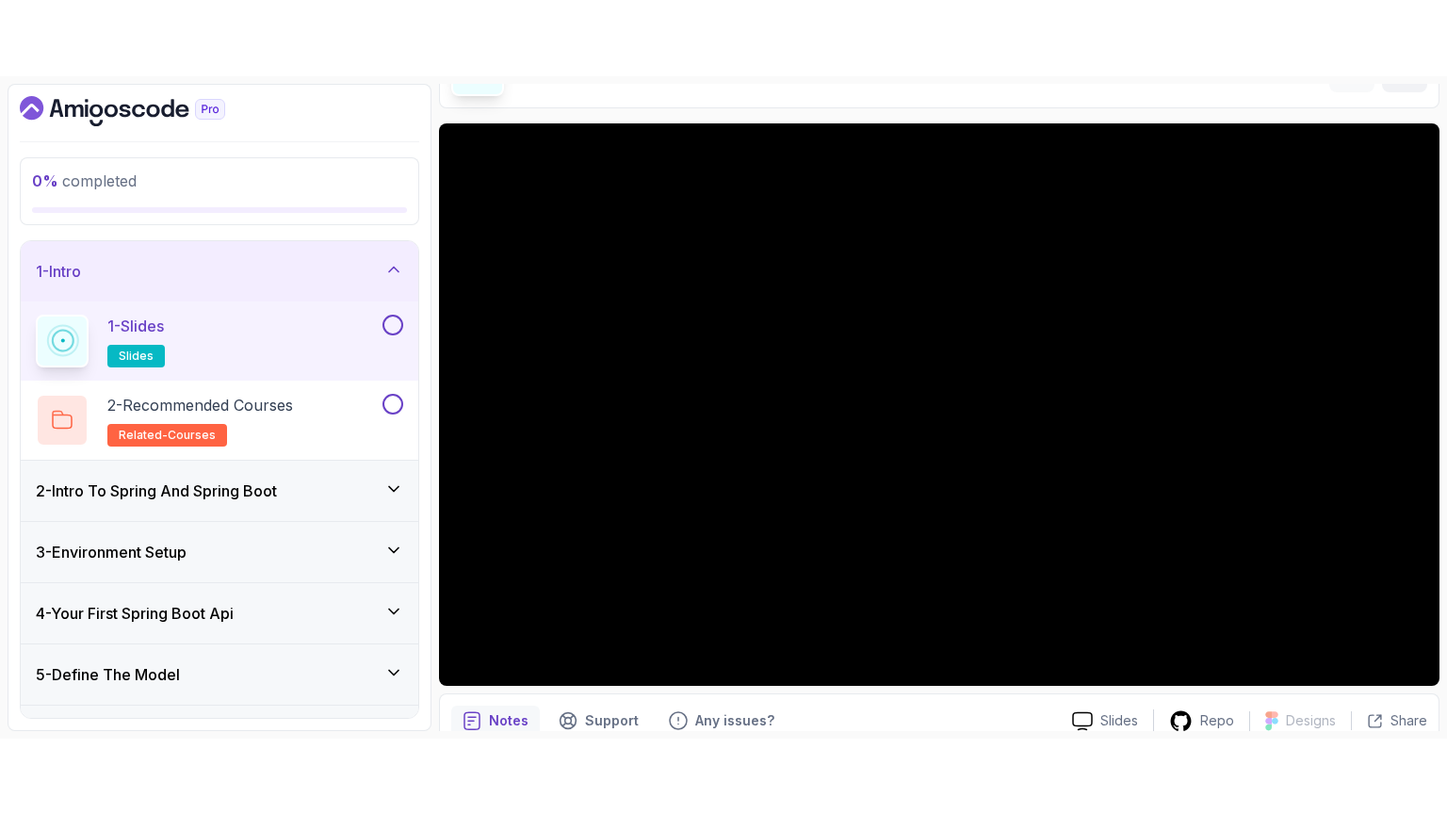
scroll to position [205, 0]
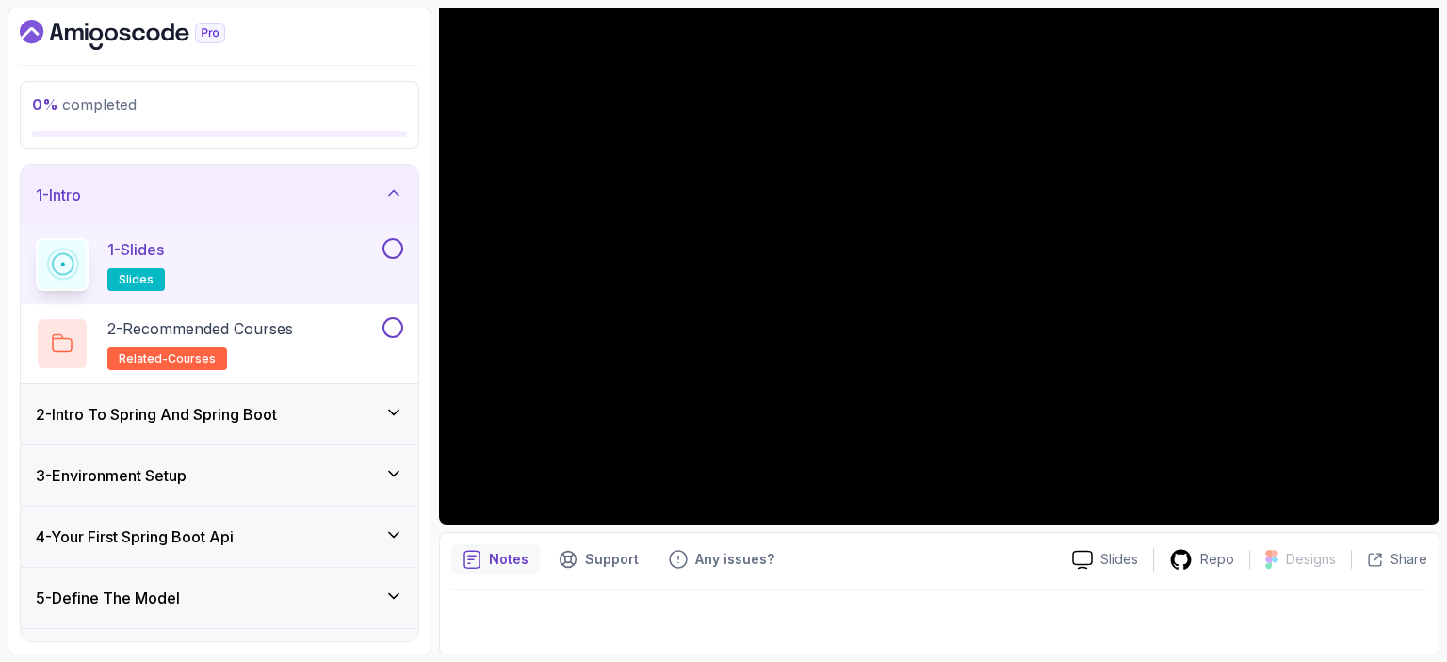
click at [205, 407] on h3 "2 - Intro To Spring And Spring Boot" at bounding box center [156, 414] width 241 height 23
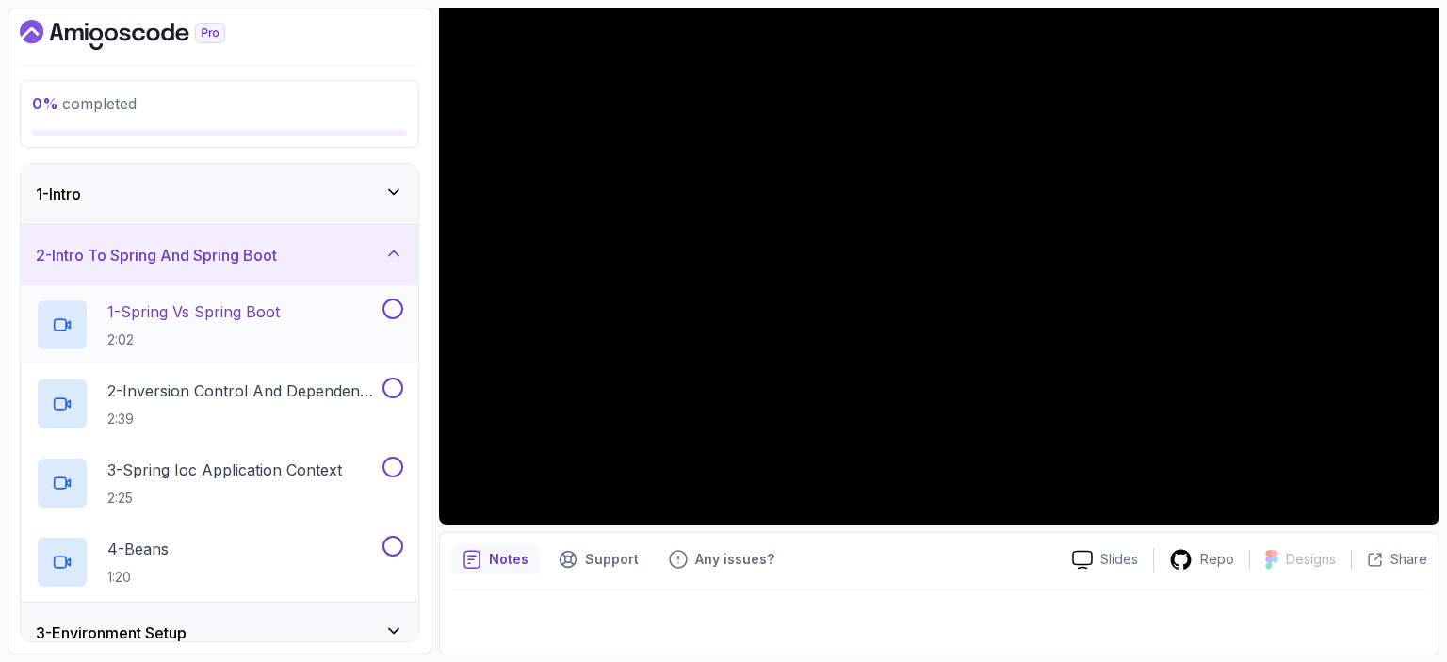
click at [231, 315] on p "1 - Spring Vs Spring Boot" at bounding box center [193, 312] width 172 height 23
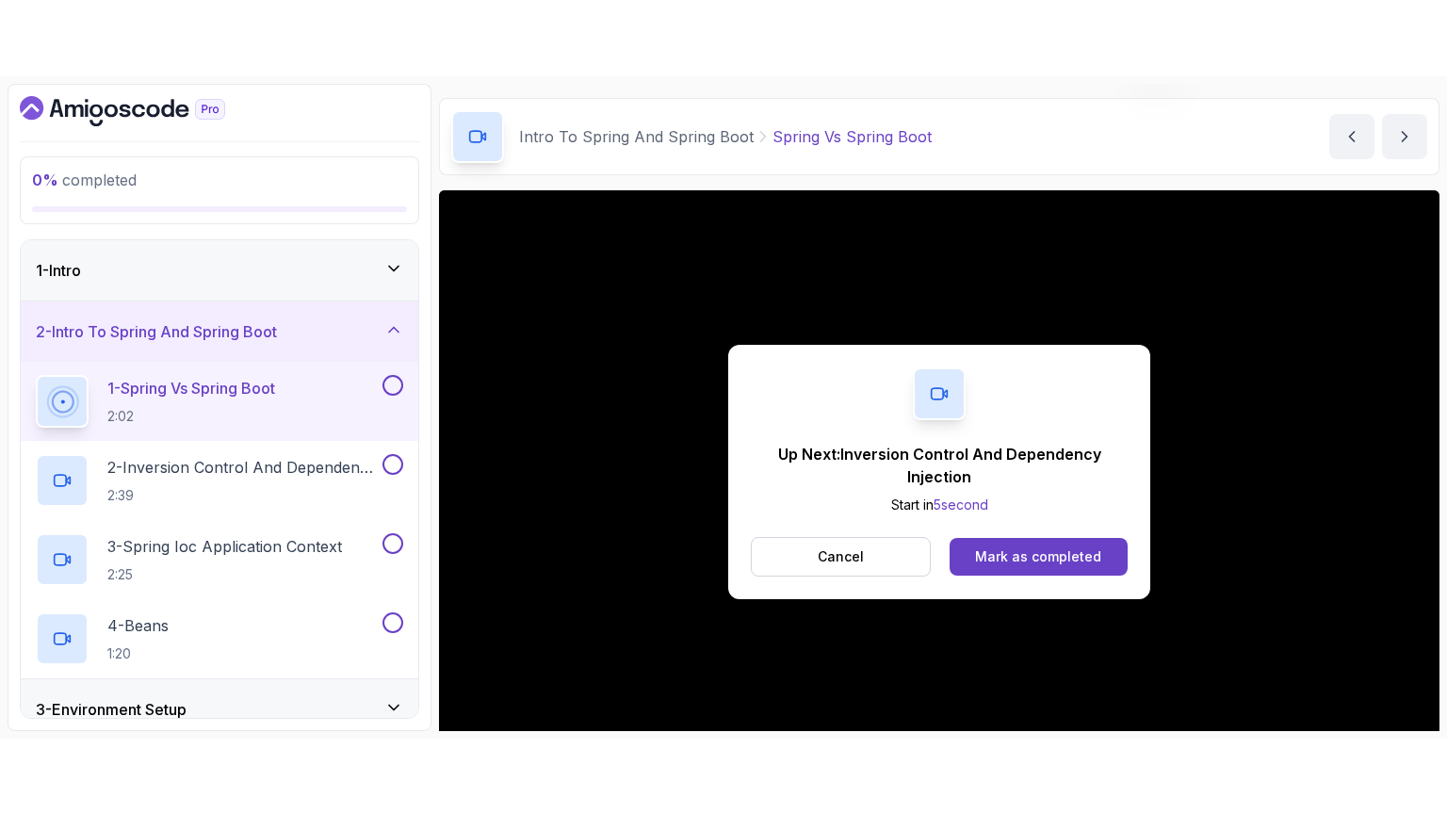
scroll to position [205, 0]
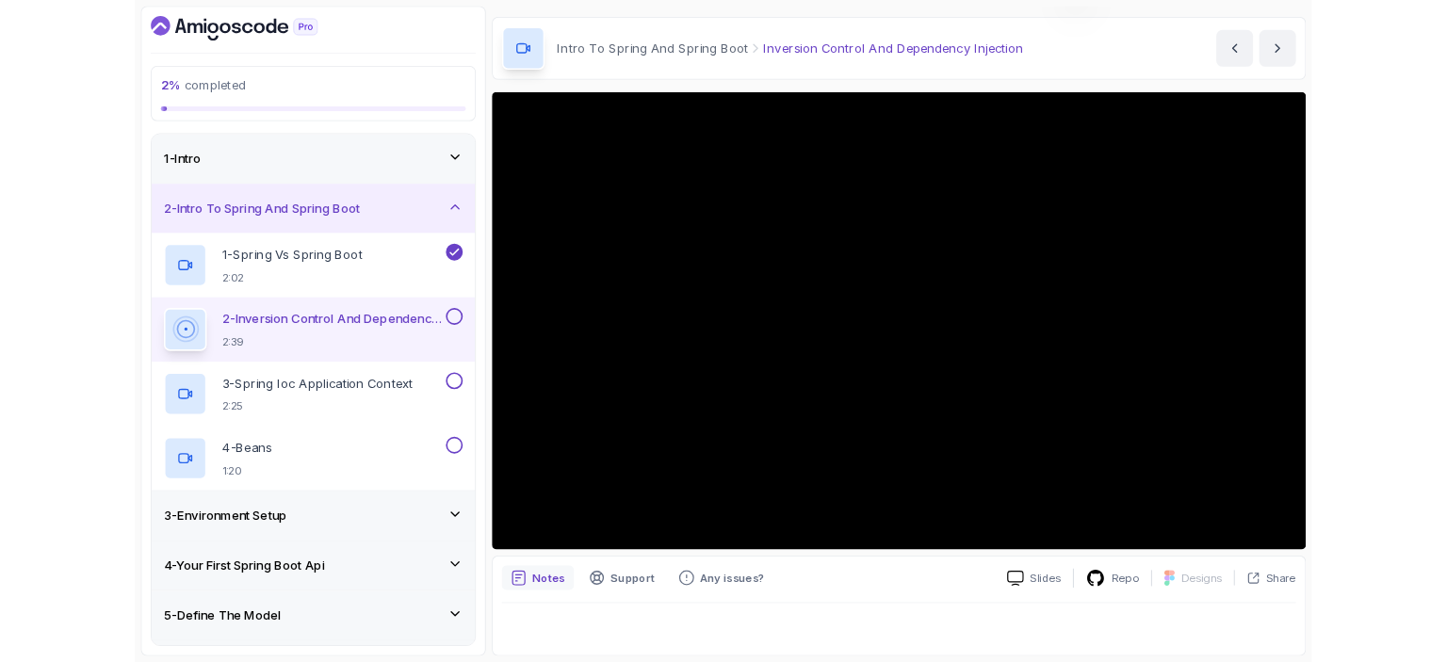
scroll to position [54, 0]
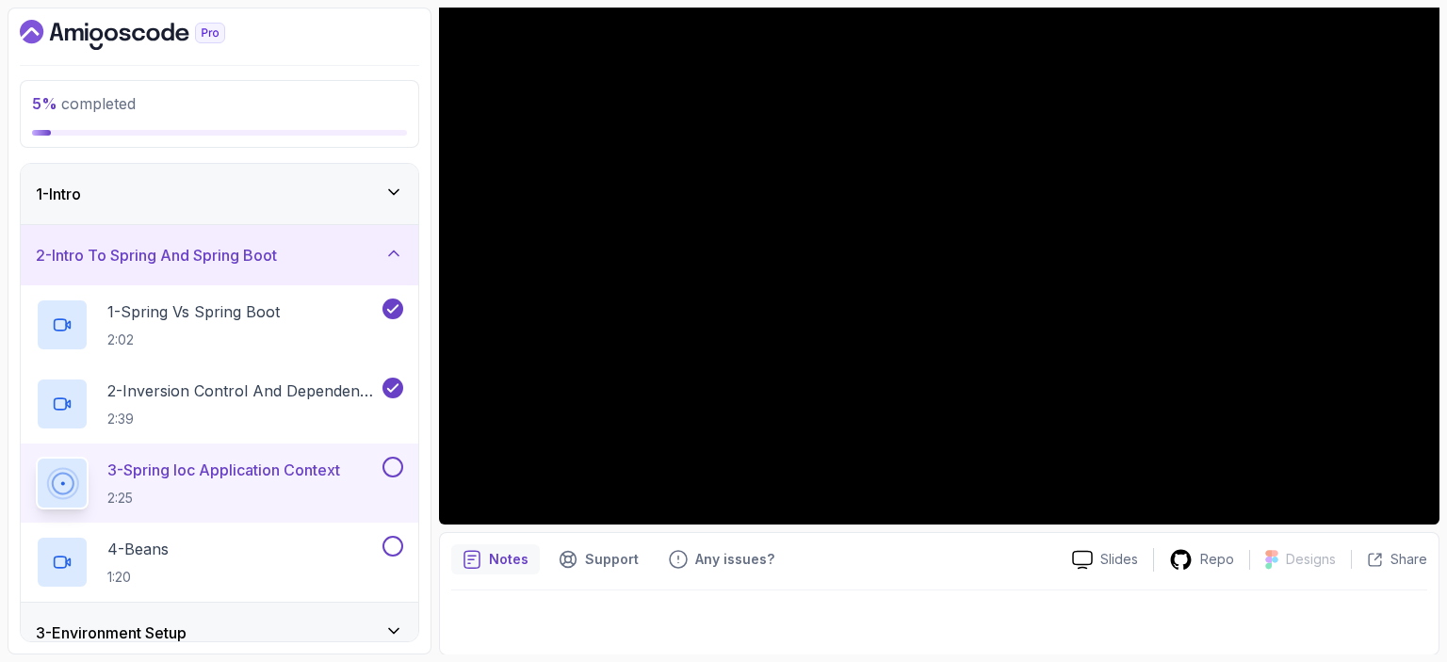
scroll to position [54, 0]
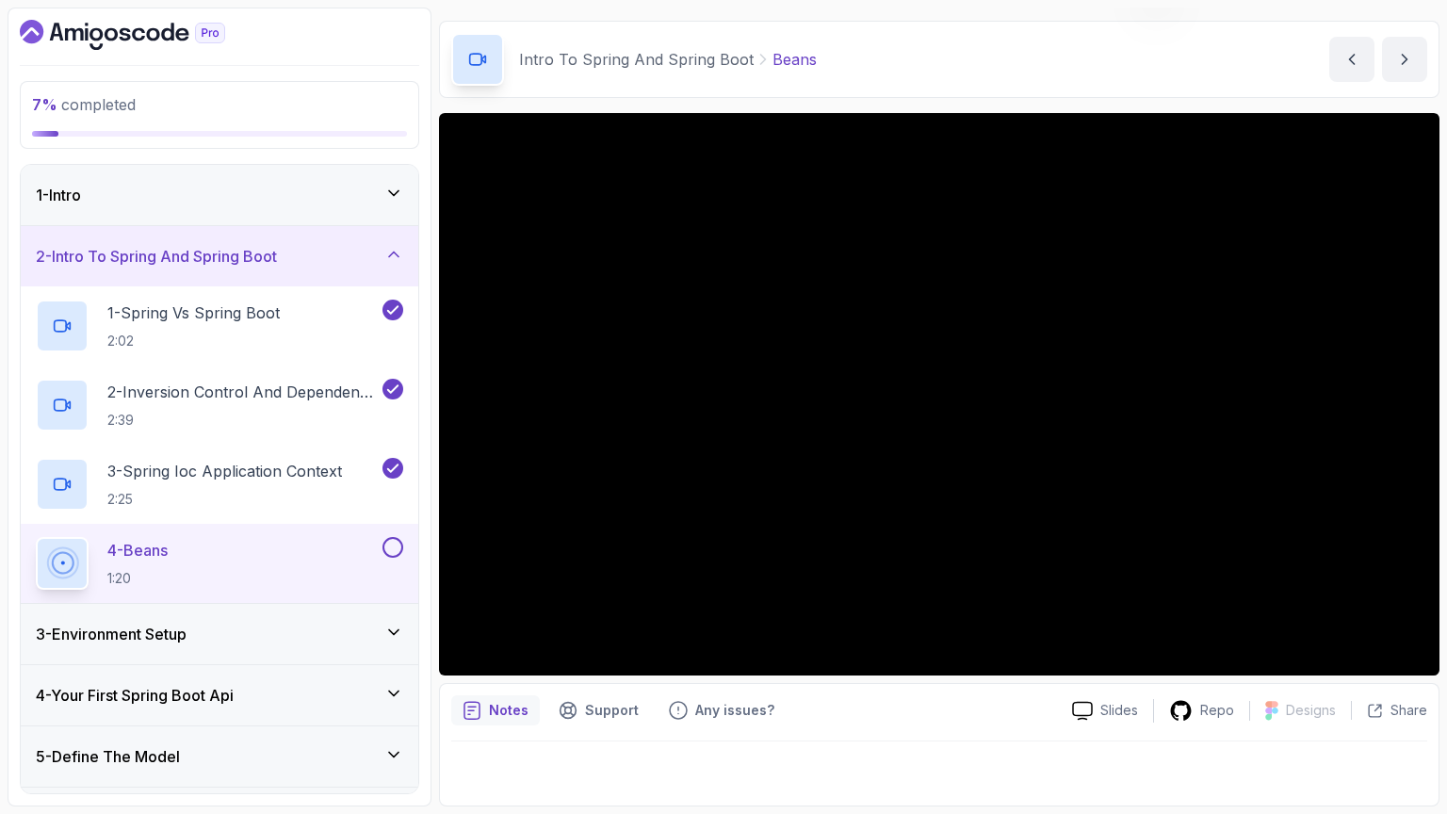
scroll to position [54, 0]
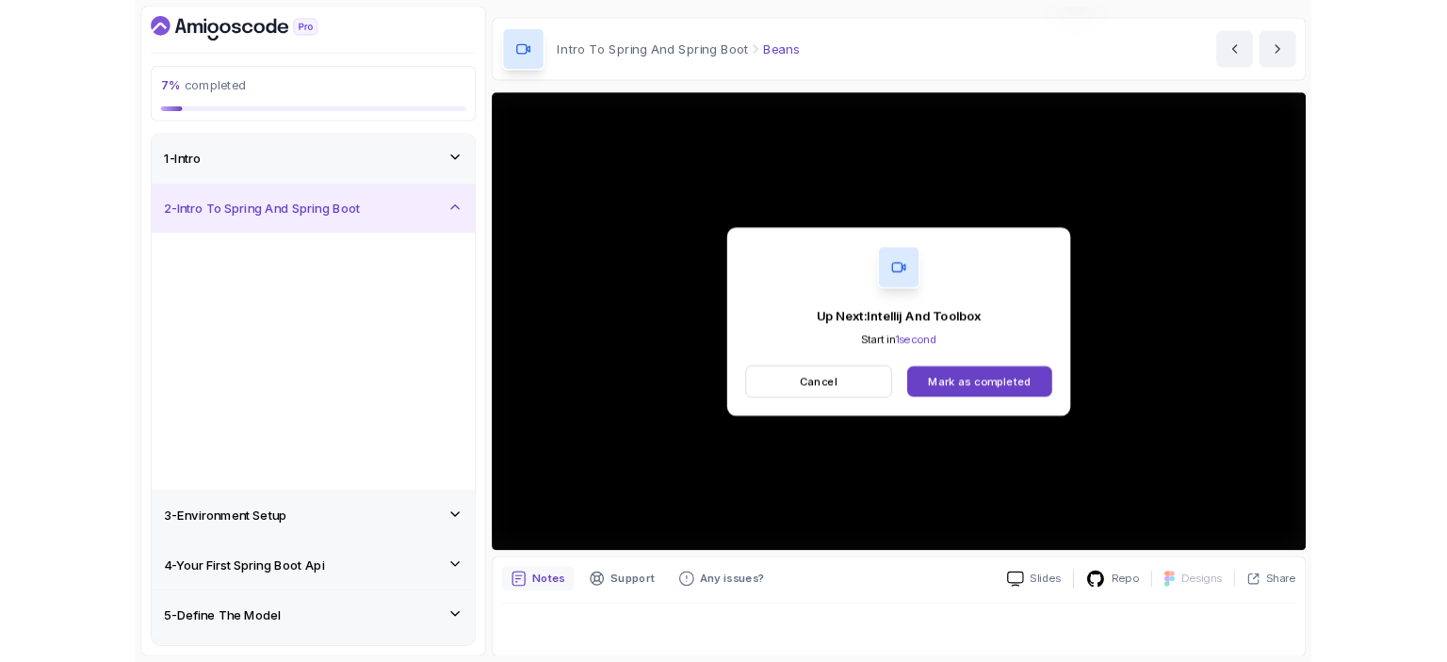
scroll to position [205, 0]
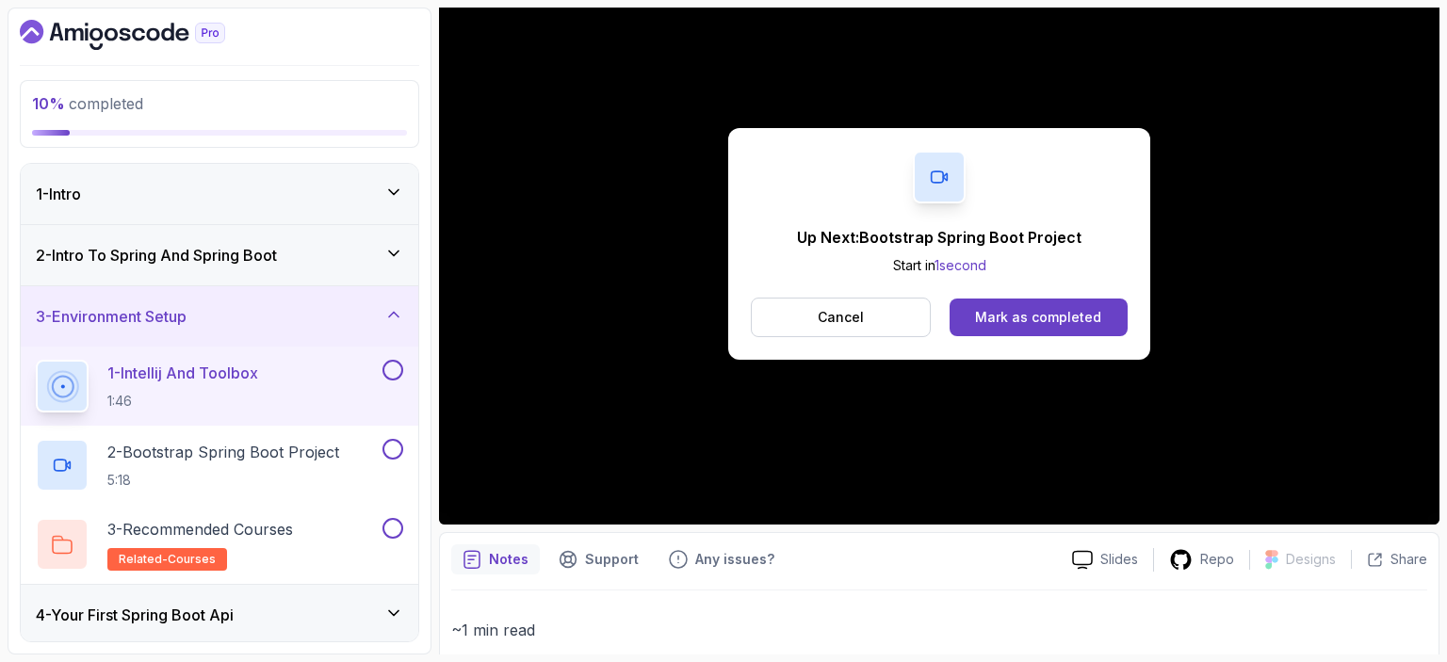
scroll to position [205, 0]
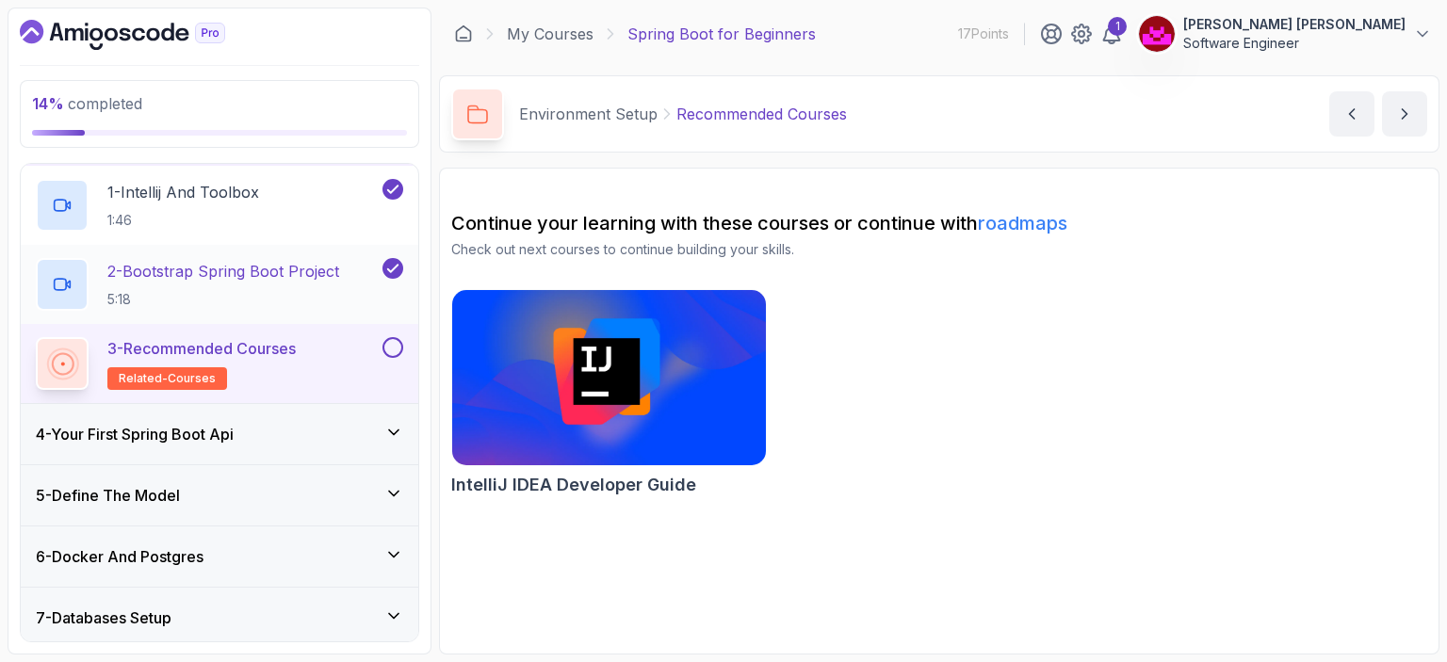
scroll to position [192, 0]
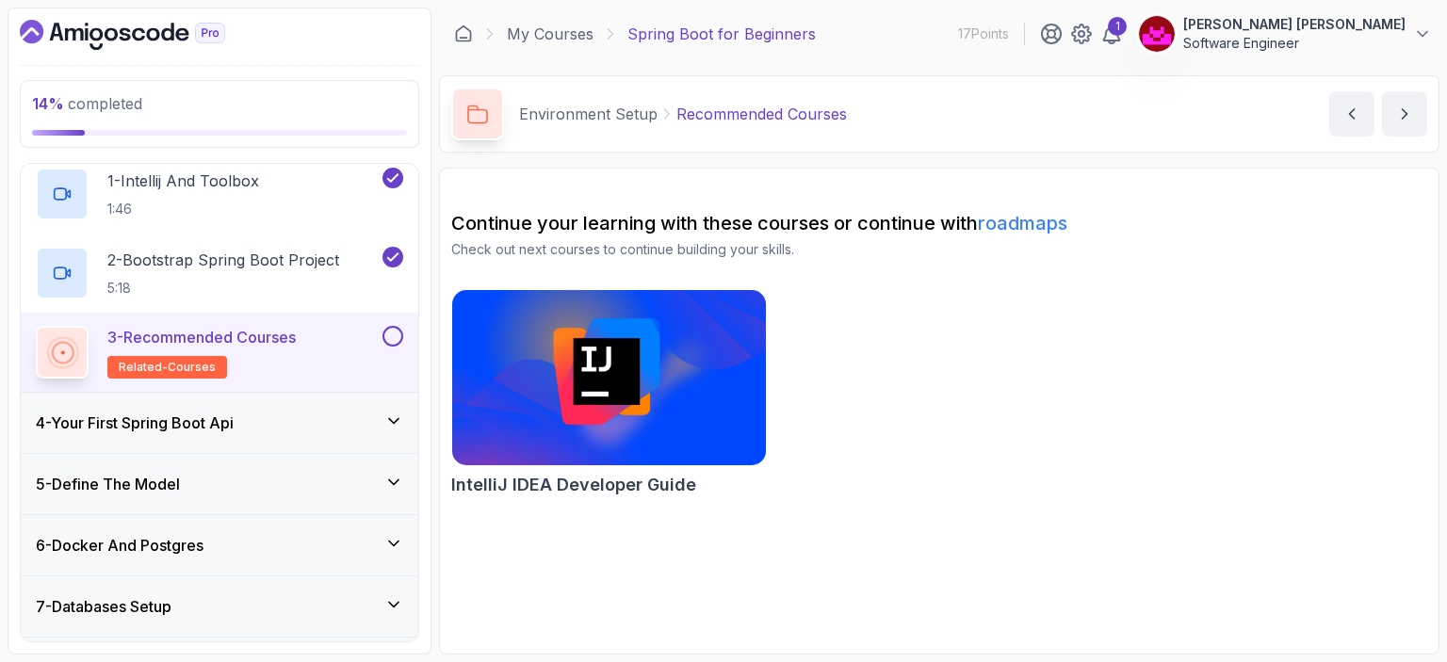
click at [144, 418] on h3 "4 - Your First Spring Boot Api" at bounding box center [135, 423] width 198 height 23
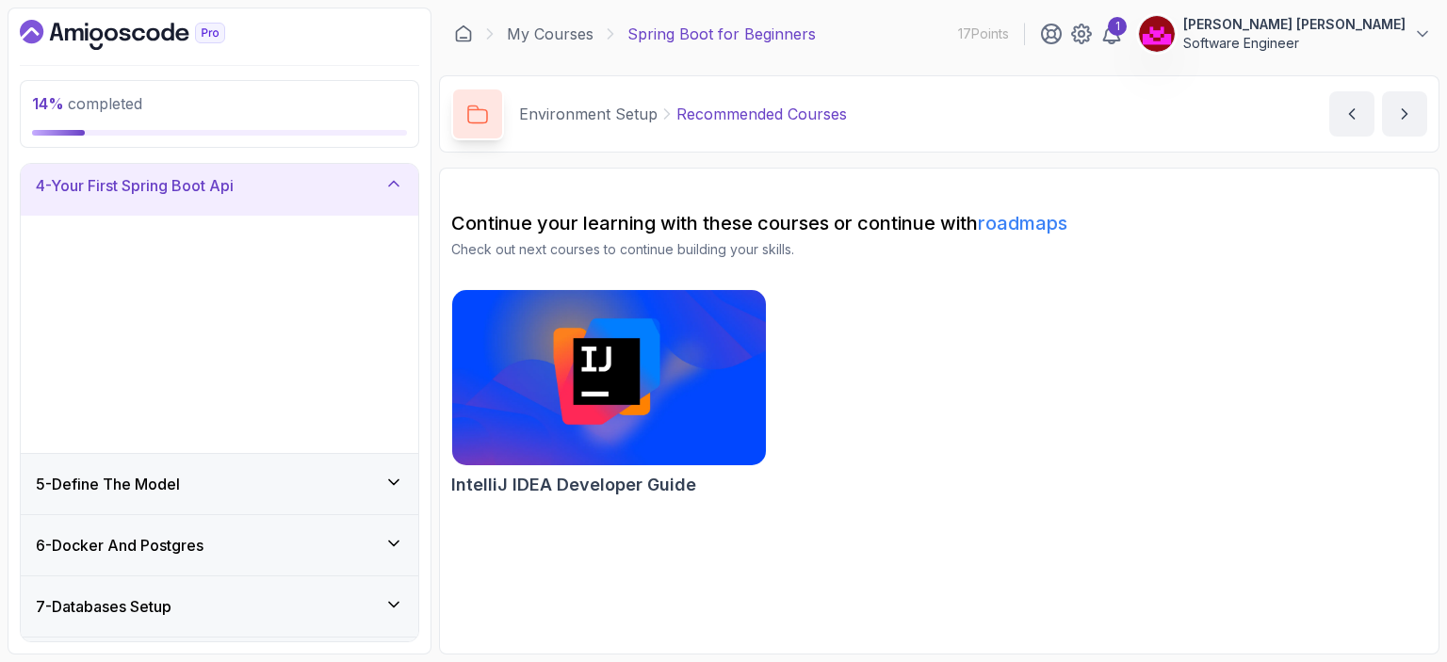
scroll to position [185, 0]
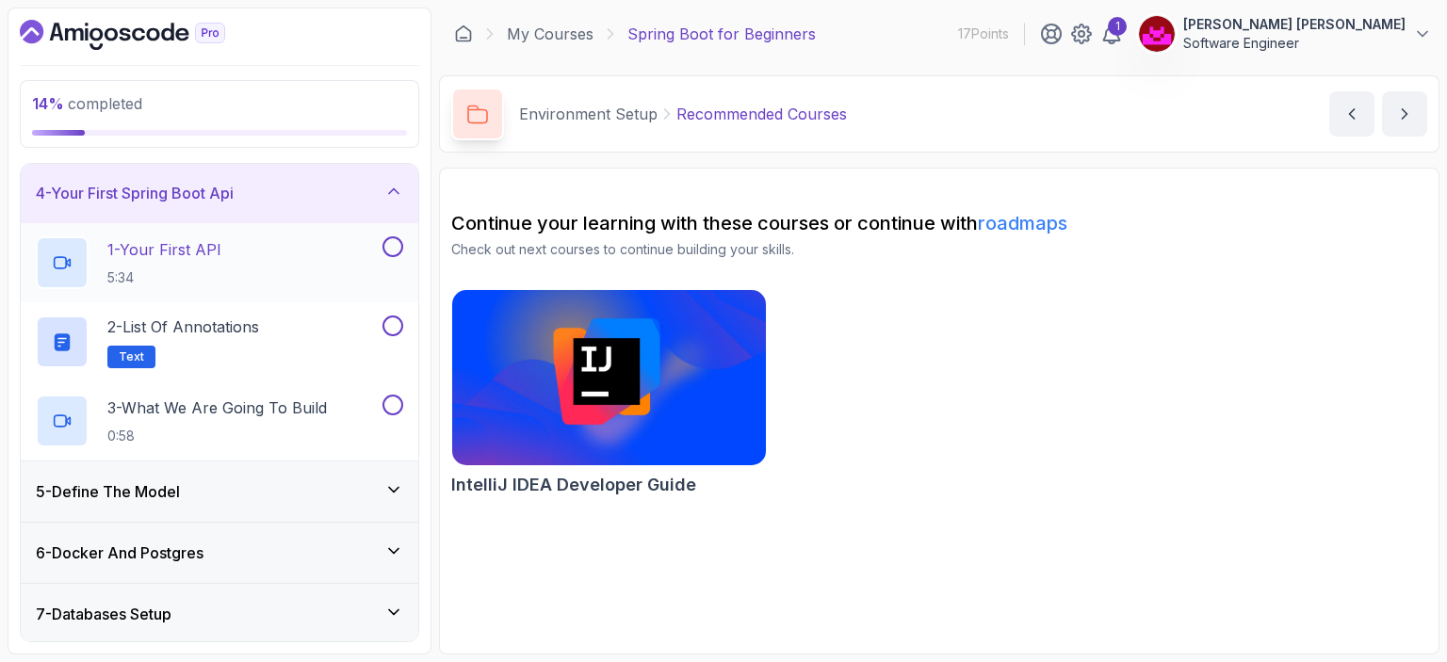
click at [197, 254] on p "1 - Your First API" at bounding box center [164, 249] width 114 height 23
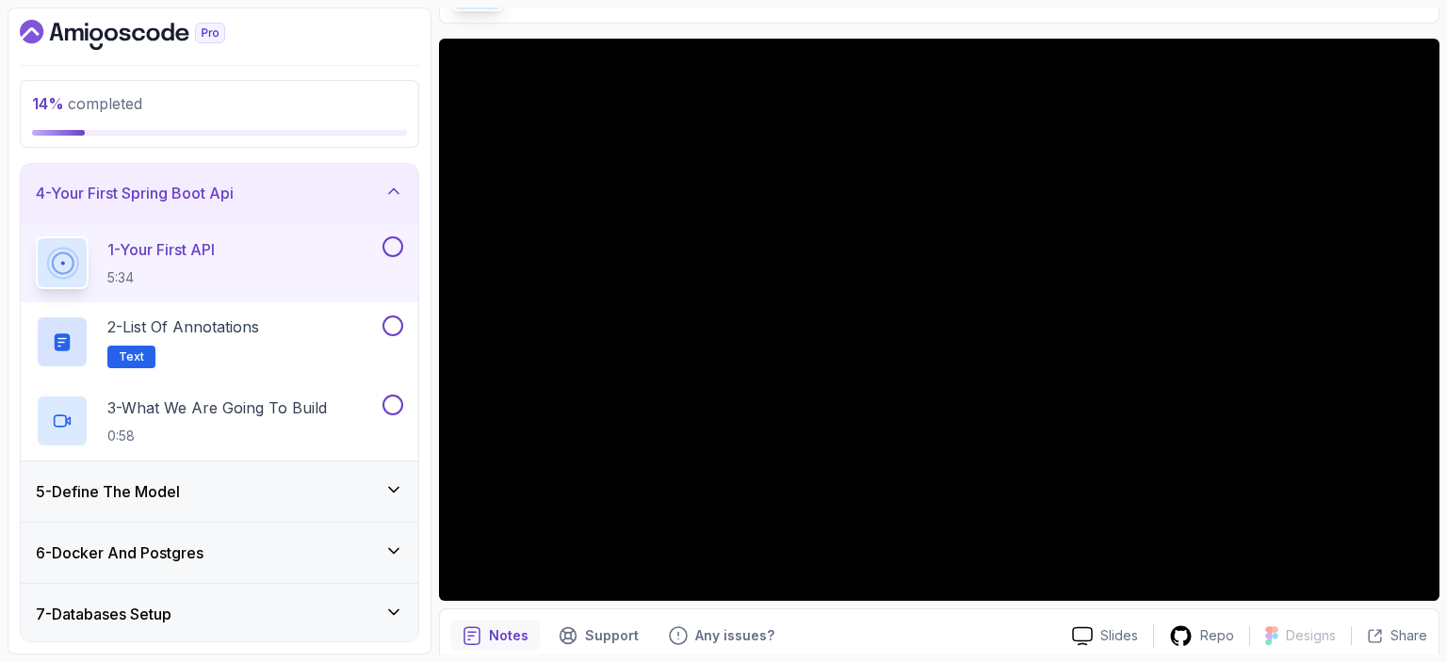
scroll to position [138, 0]
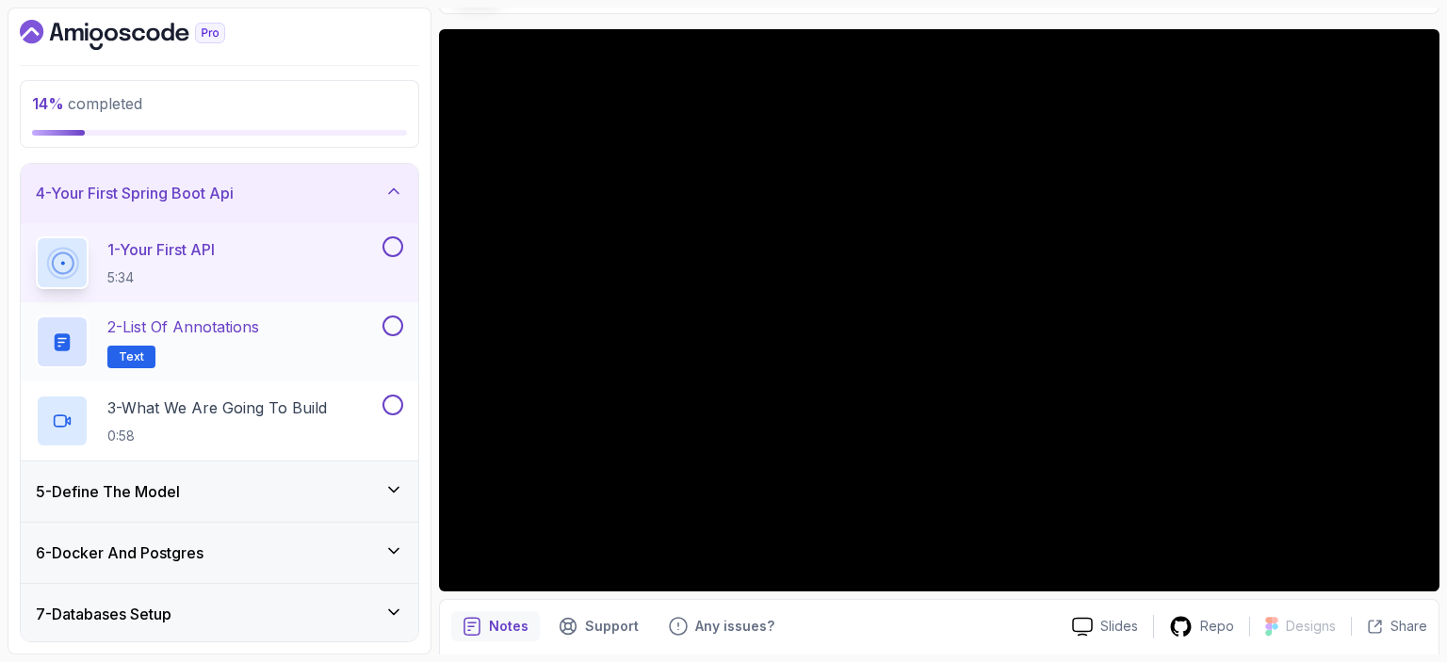
click at [211, 334] on p "2 - List of Annotations" at bounding box center [183, 327] width 152 height 23
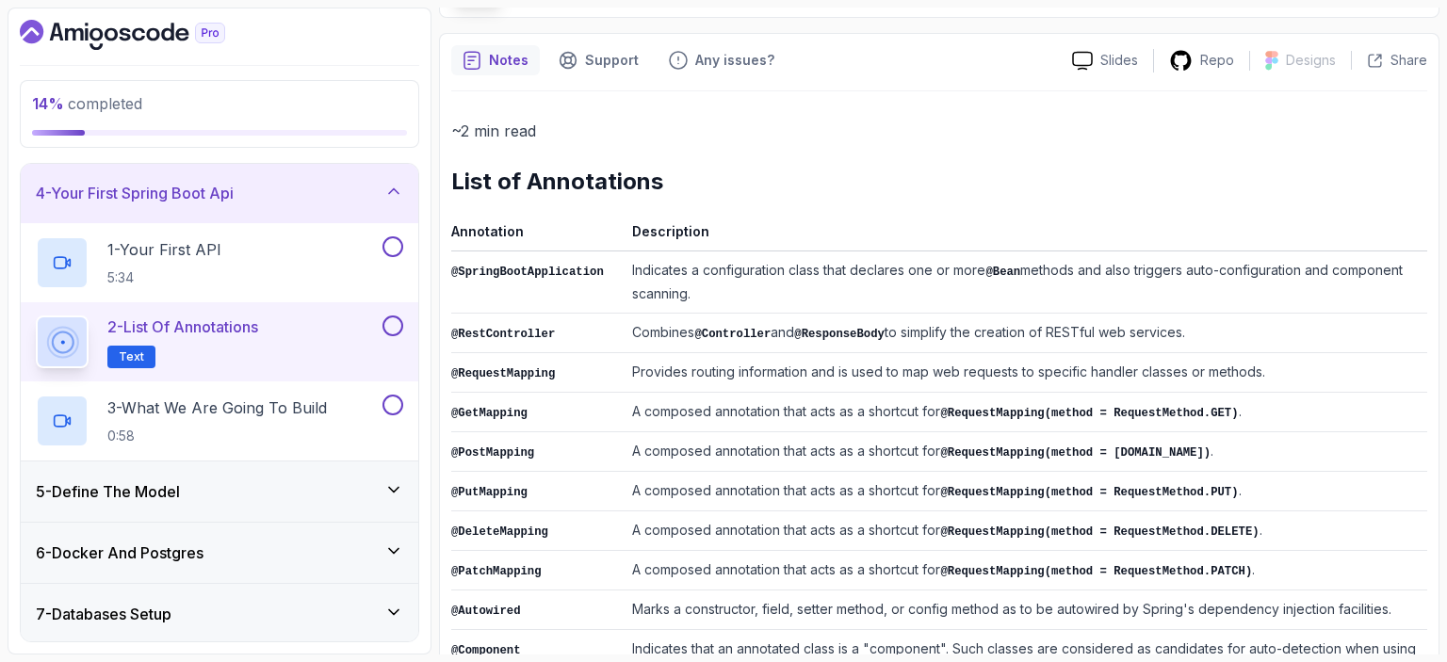
scroll to position [173, 0]
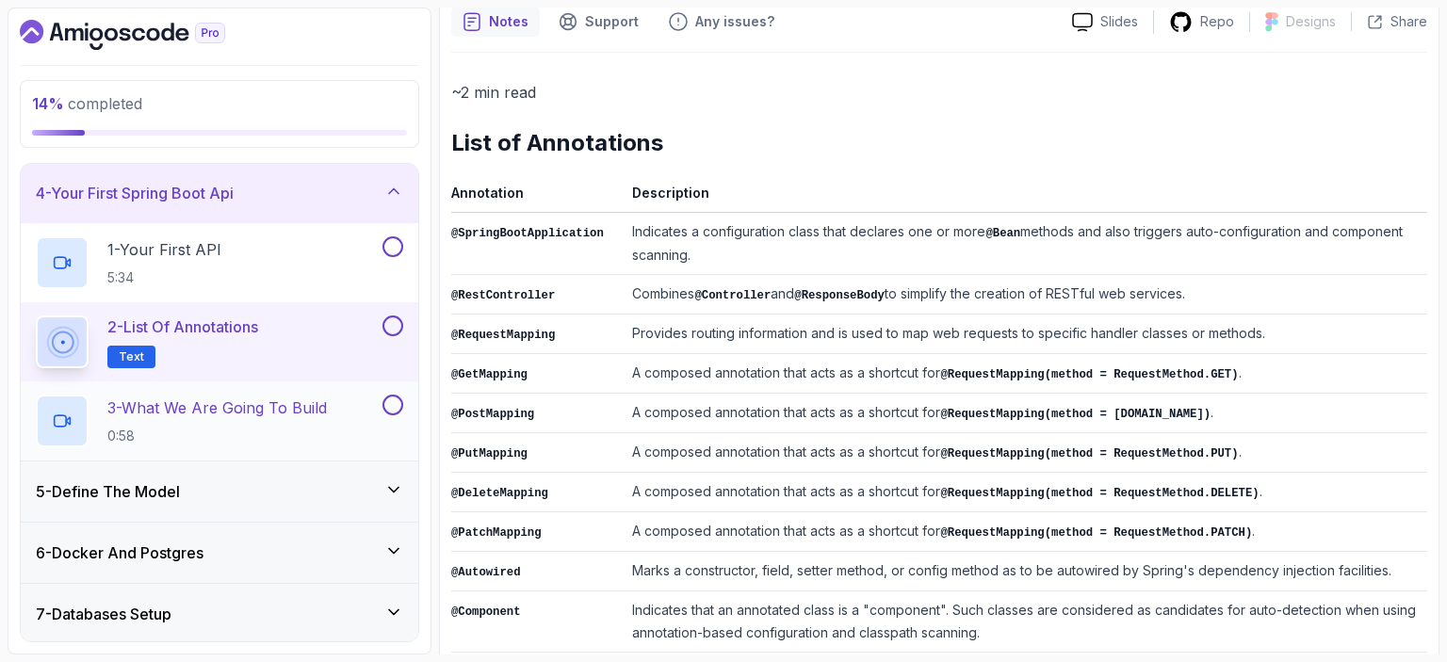
click at [226, 410] on p "3 - What We Are Going To Build" at bounding box center [217, 408] width 220 height 23
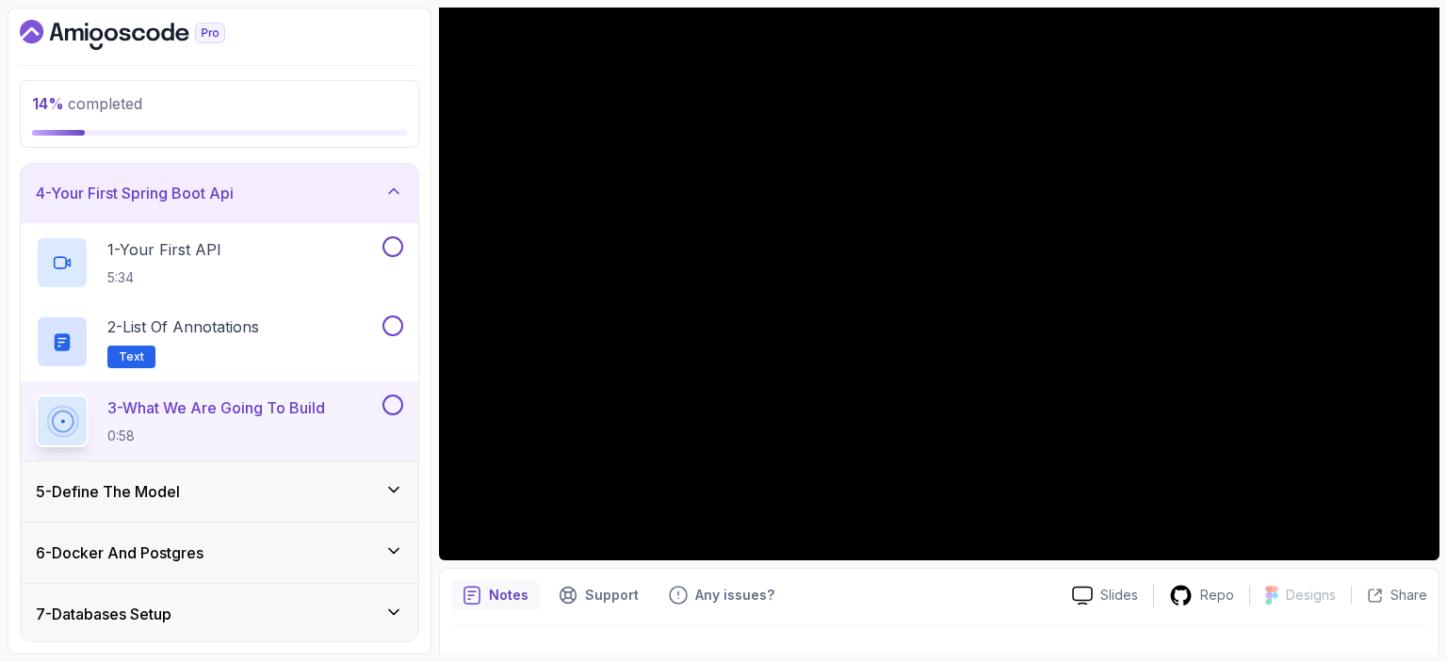
scroll to position [54, 0]
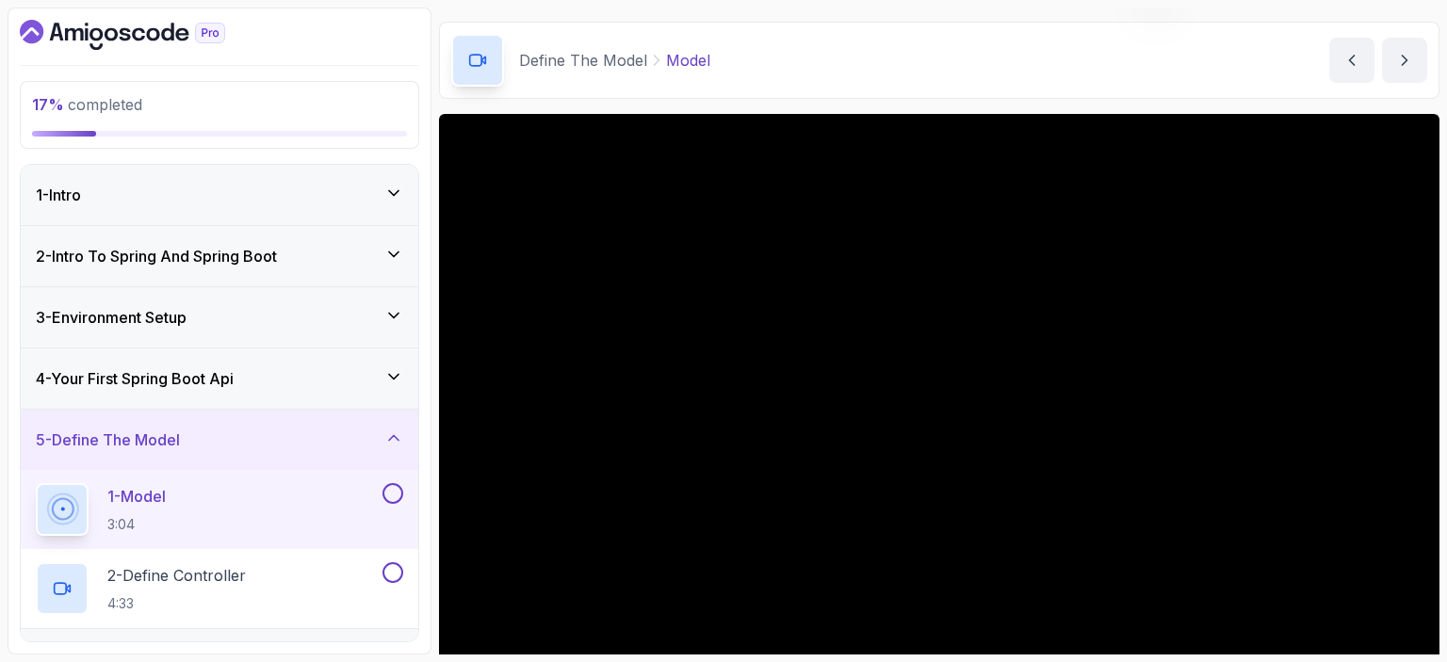
click at [196, 303] on div "3 - Environment Setup" at bounding box center [220, 317] width 398 height 60
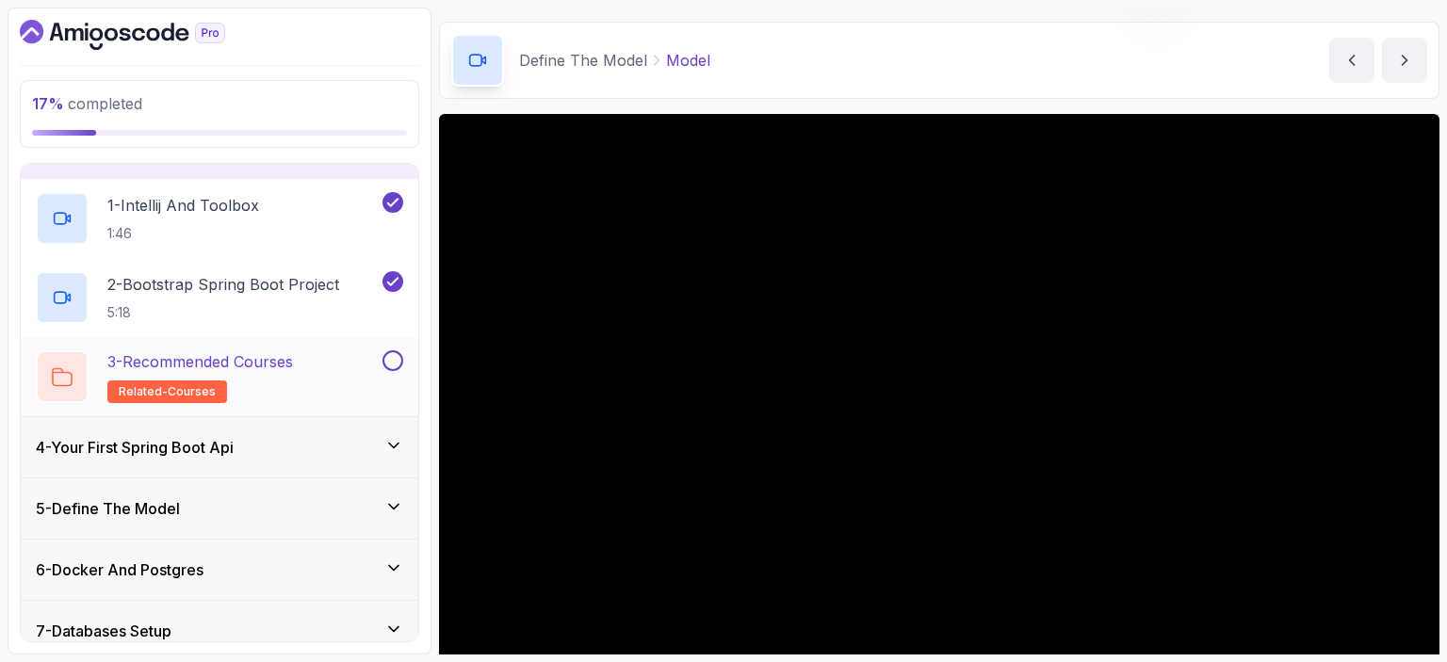
scroll to position [170, 0]
click at [224, 440] on h3 "4 - Your First Spring Boot Api" at bounding box center [135, 445] width 198 height 23
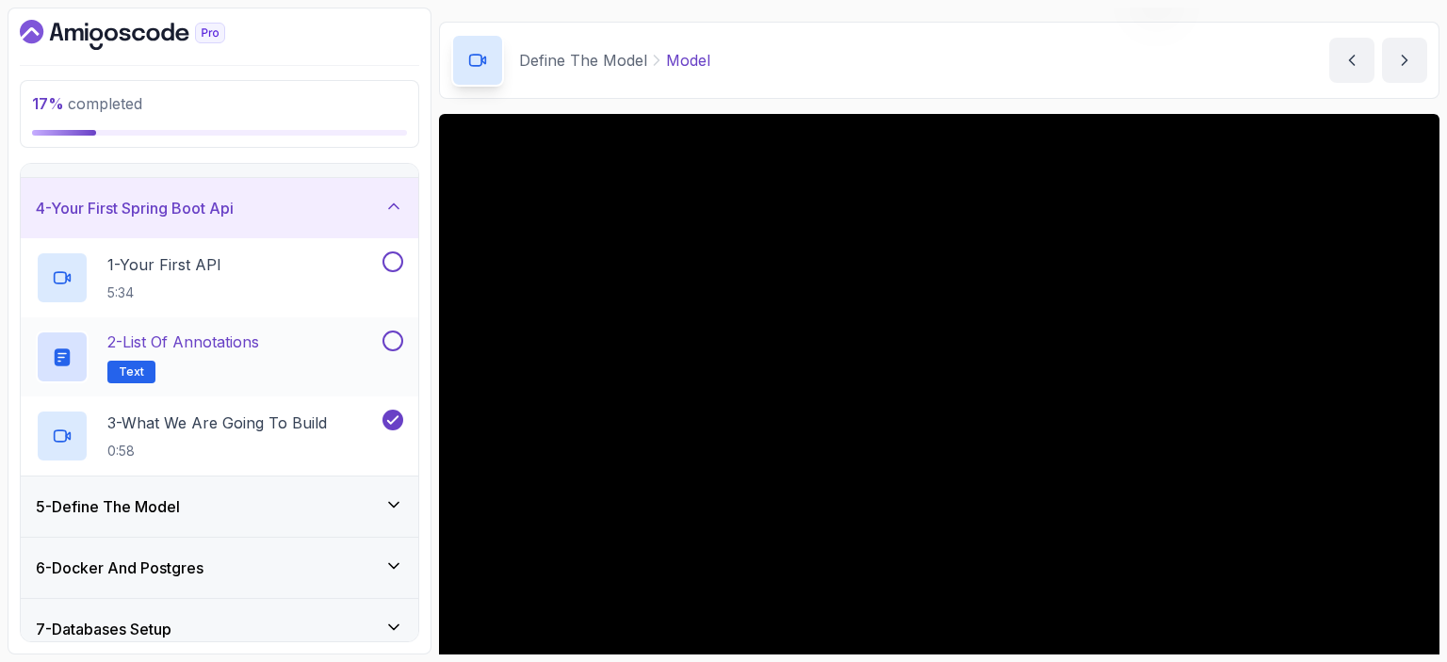
click at [223, 334] on p "2 - List of Annotations" at bounding box center [183, 342] width 152 height 23
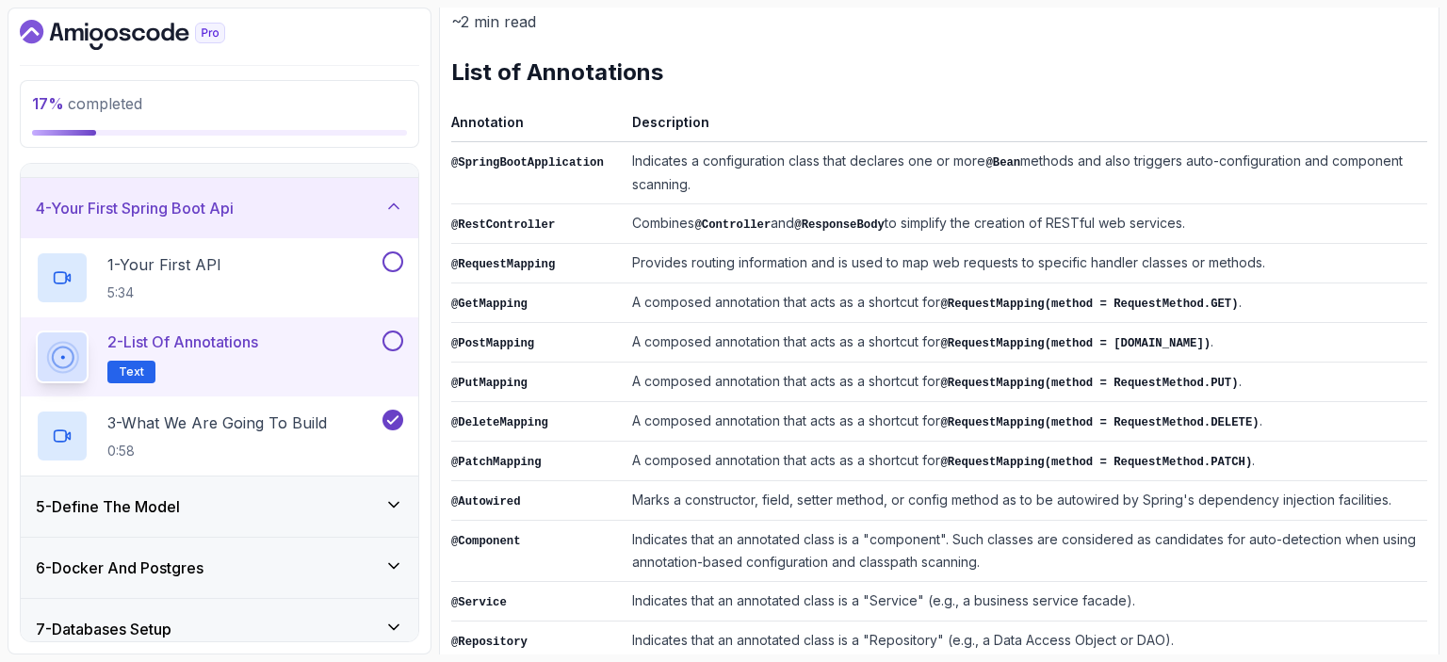
scroll to position [245, 0]
click at [173, 270] on p "1 - Your First API" at bounding box center [164, 264] width 114 height 23
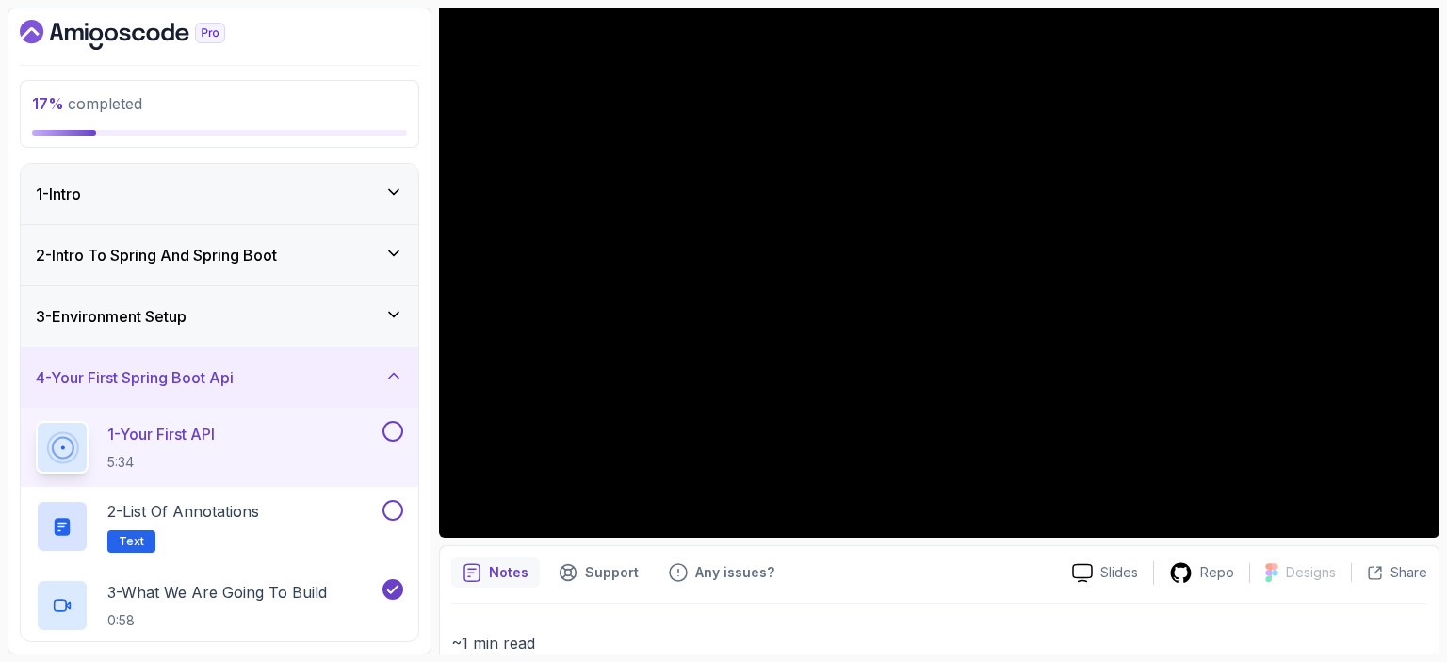
scroll to position [281, 0]
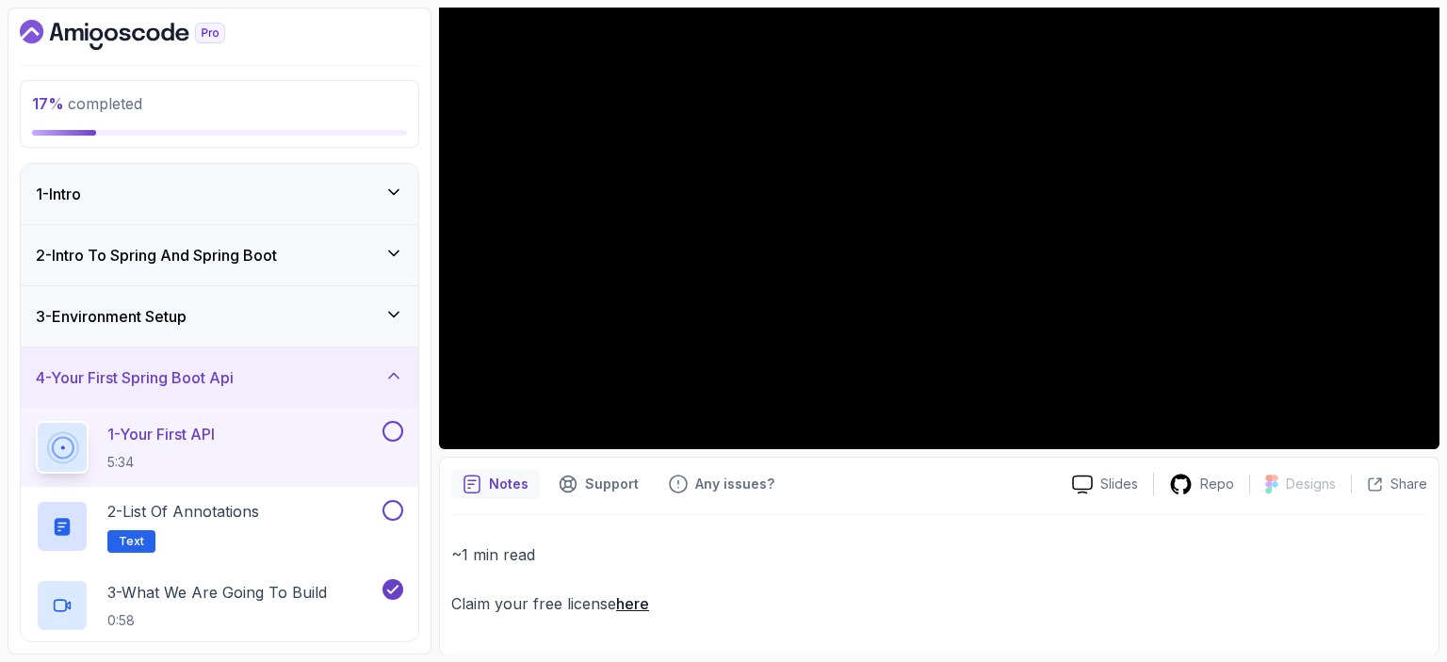
click at [136, 315] on h3 "3 - Environment Setup" at bounding box center [111, 316] width 151 height 23
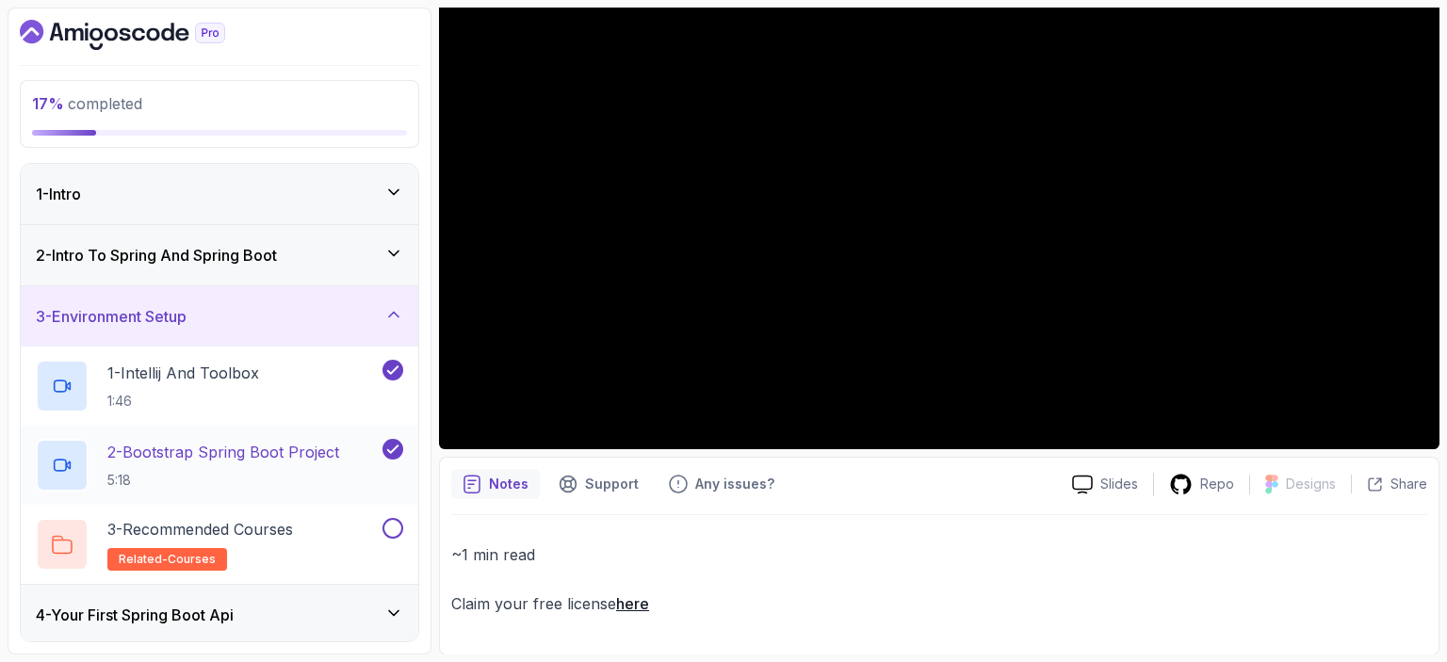
click at [180, 463] on p "2 - Bootstrap Spring Boot Project" at bounding box center [223, 452] width 232 height 23
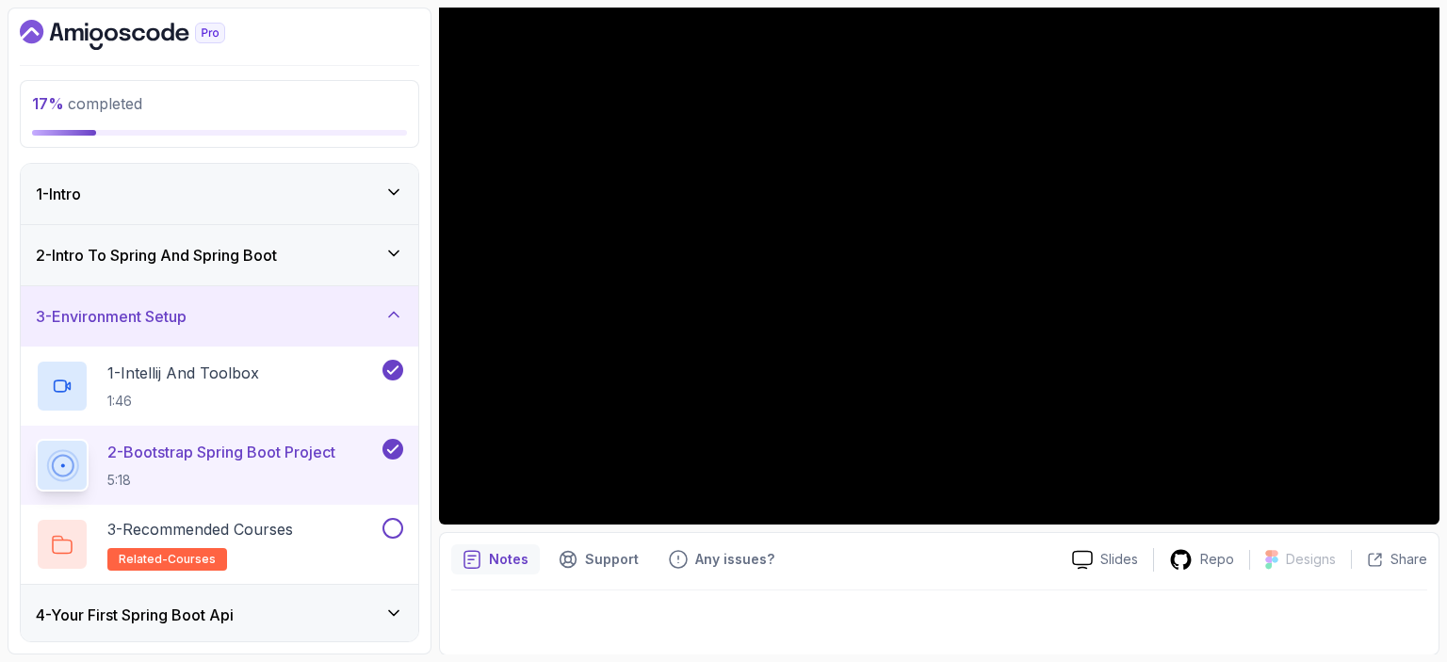
click at [1244, 614] on div at bounding box center [939, 617] width 976 height 53
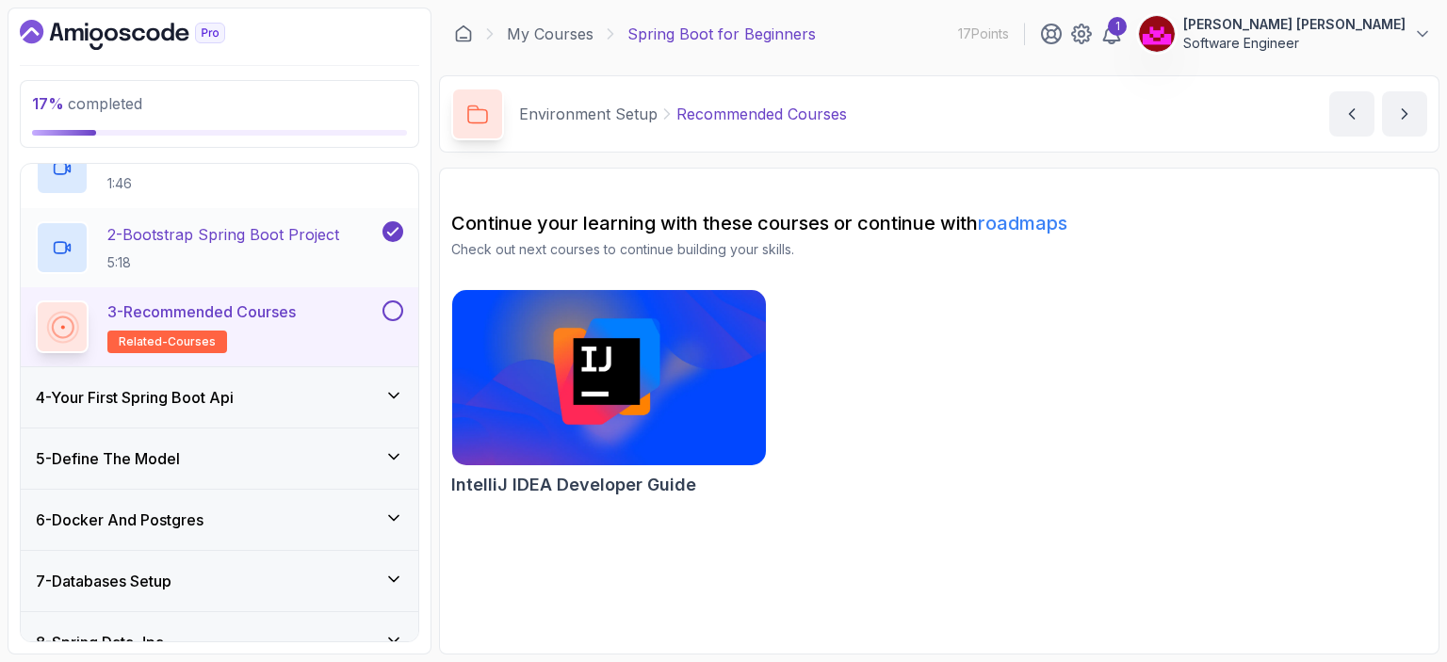
scroll to position [219, 0]
click at [185, 405] on h3 "4 - Your First Spring Boot Api" at bounding box center [135, 396] width 198 height 23
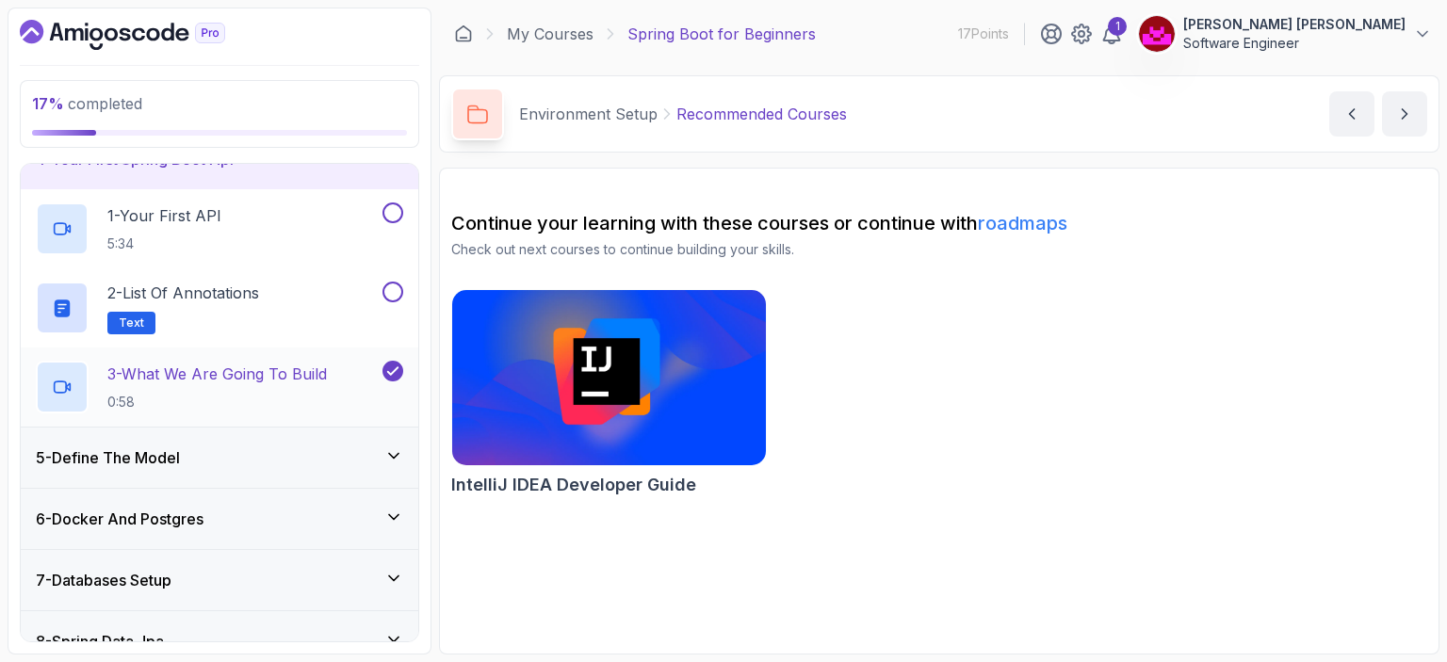
click at [250, 371] on p "3 - What We Are Going To Build" at bounding box center [217, 374] width 220 height 23
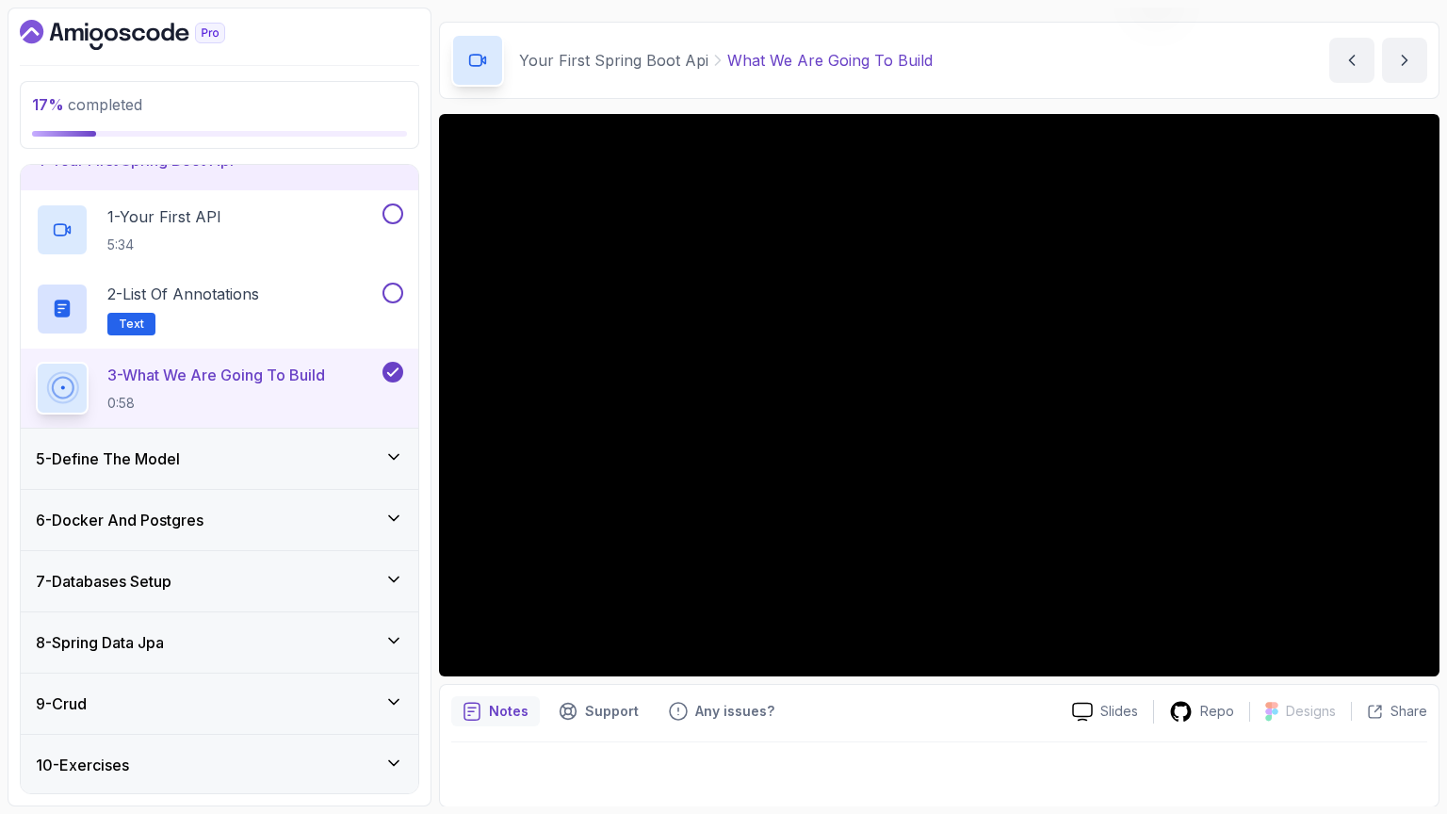
scroll to position [121, 0]
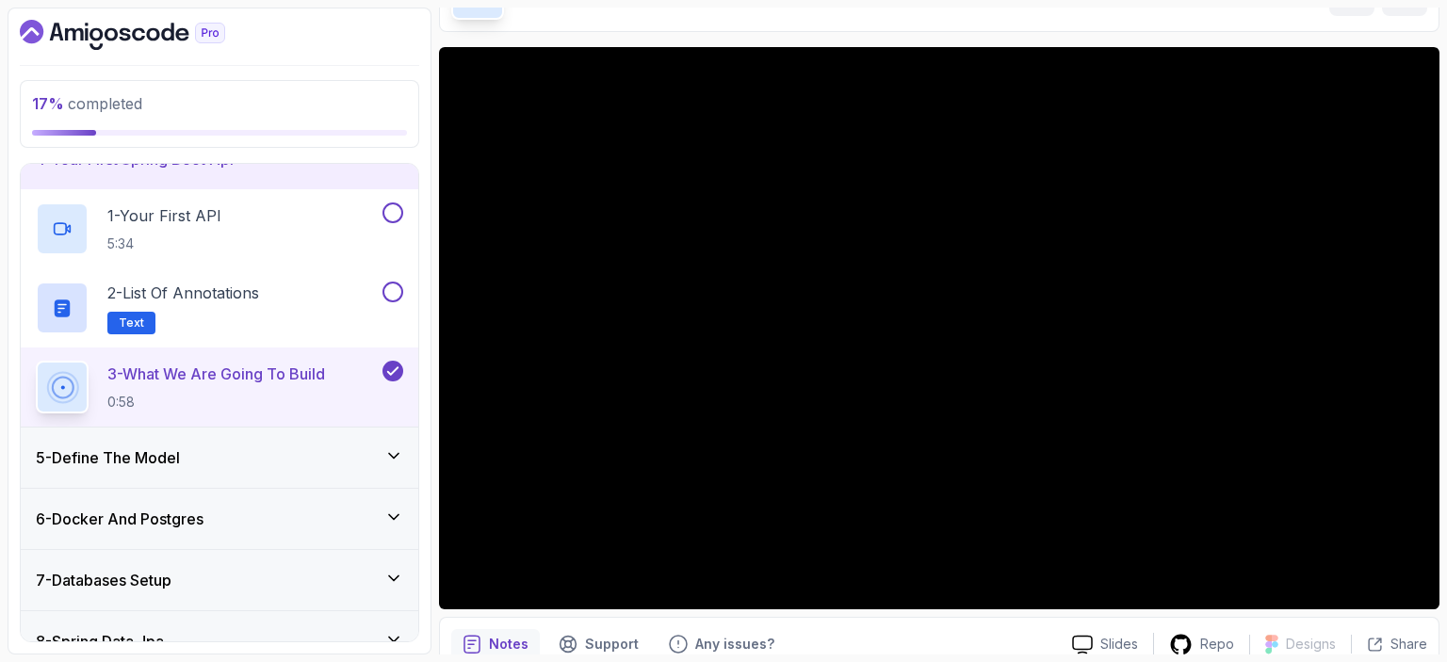
click at [248, 439] on div "5 - Define The Model" at bounding box center [220, 458] width 398 height 60
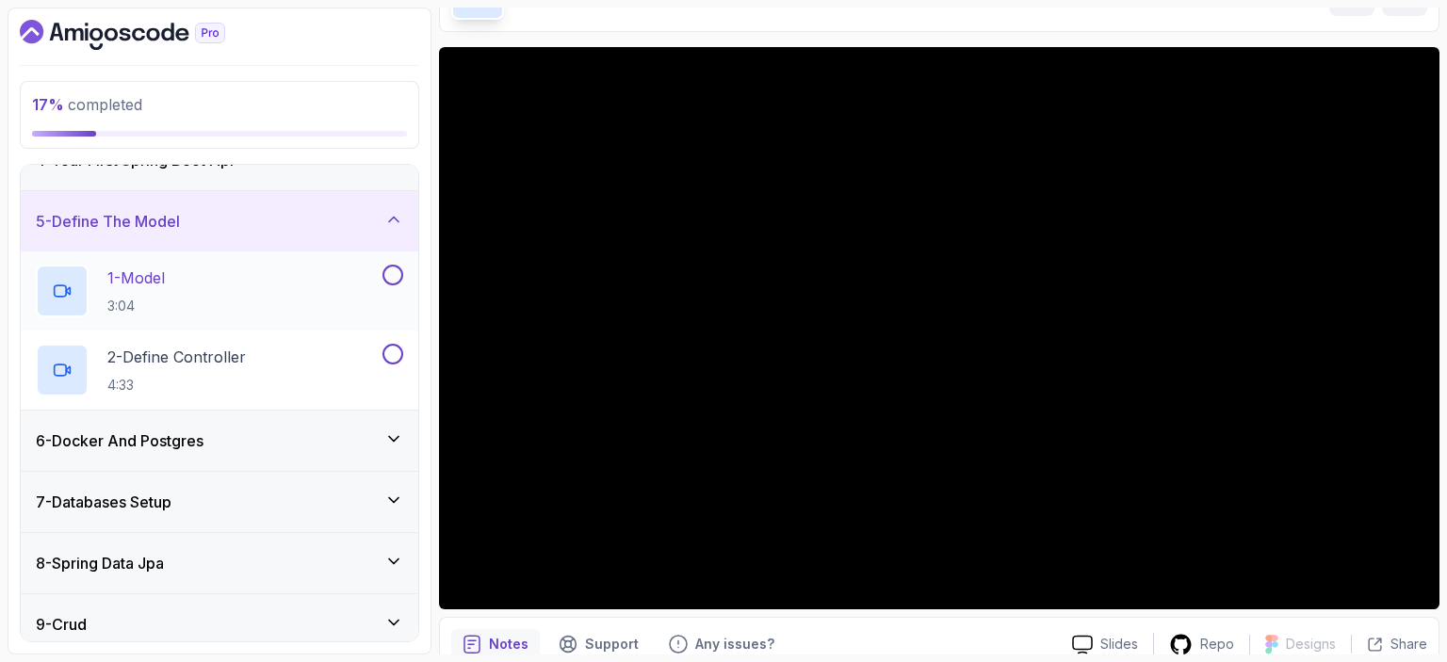
click at [141, 278] on p "1 - Model" at bounding box center [135, 278] width 57 height 23
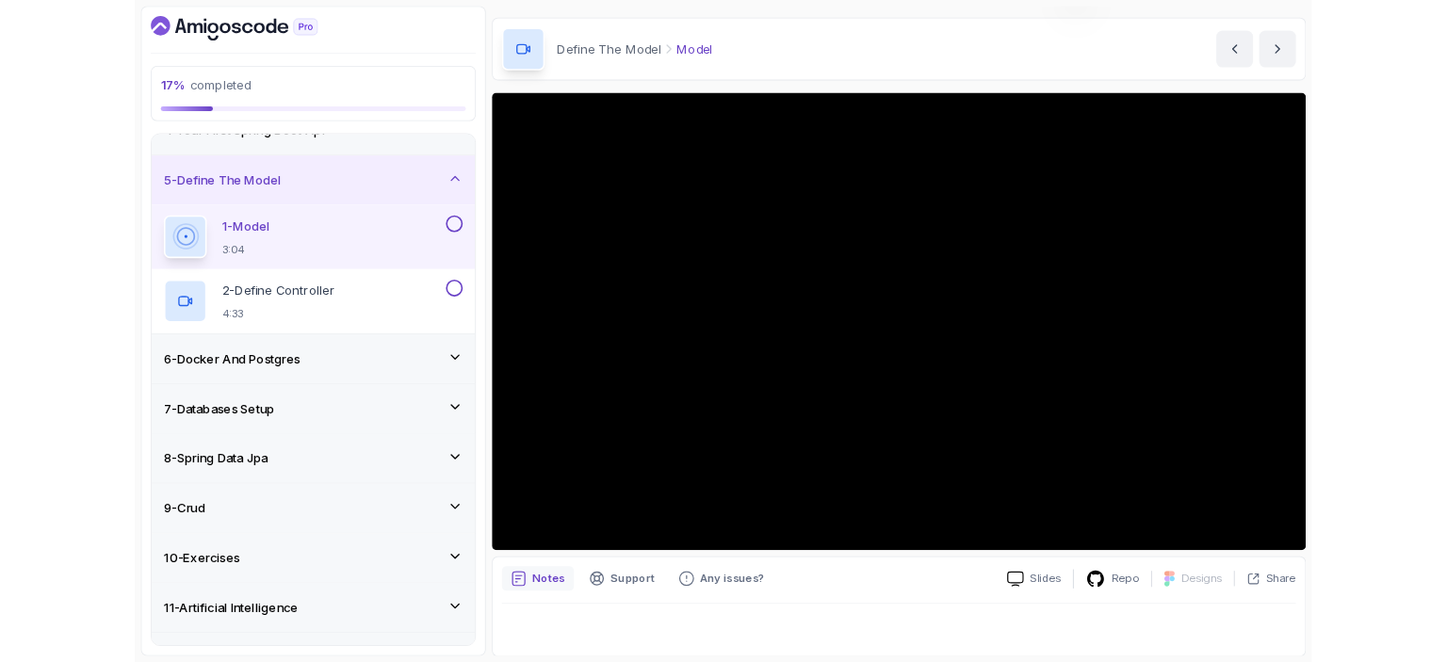
scroll to position [121, 0]
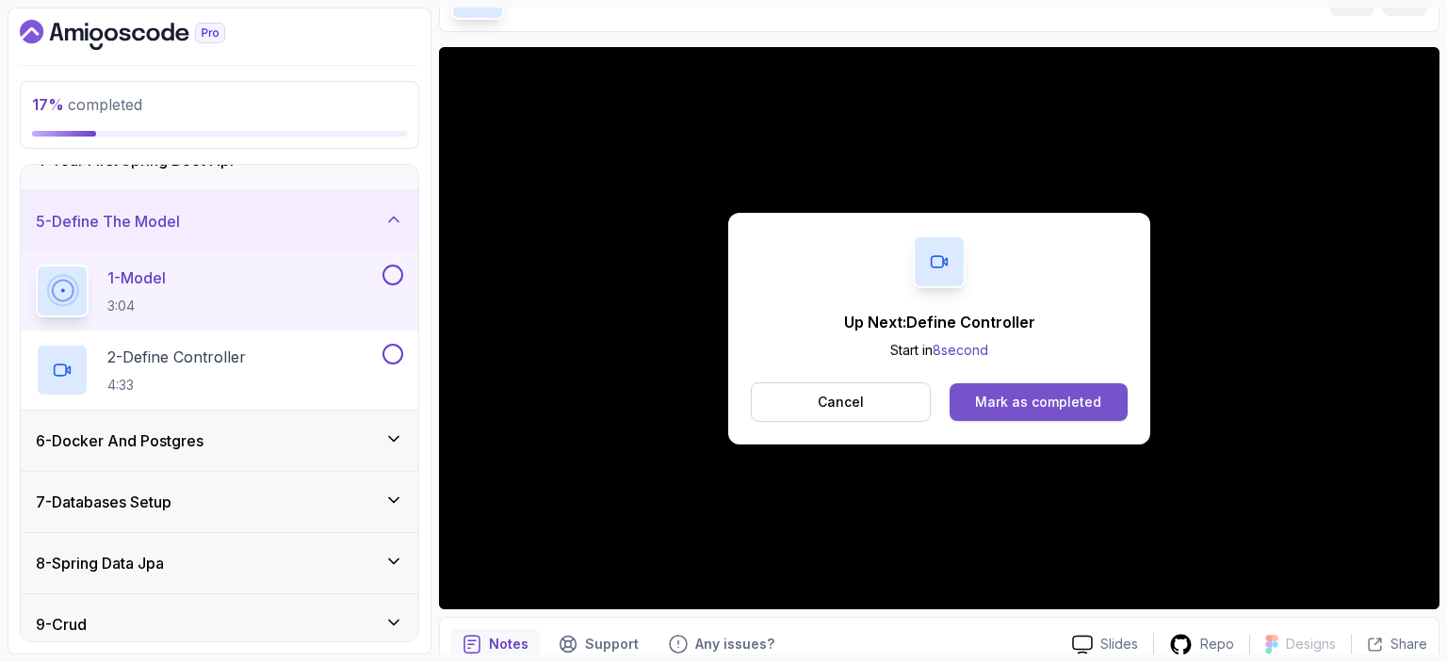
click at [1001, 402] on div "Mark as completed" at bounding box center [1038, 402] width 126 height 19
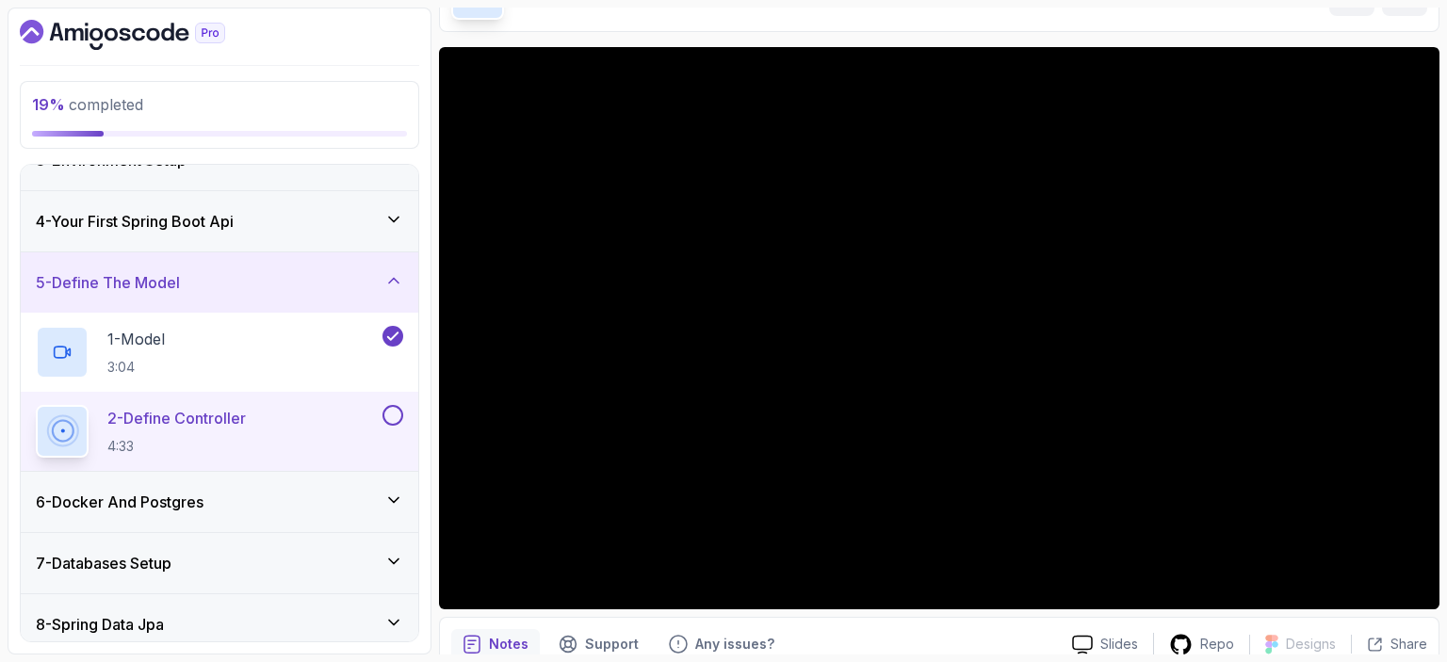
scroll to position [221, 0]
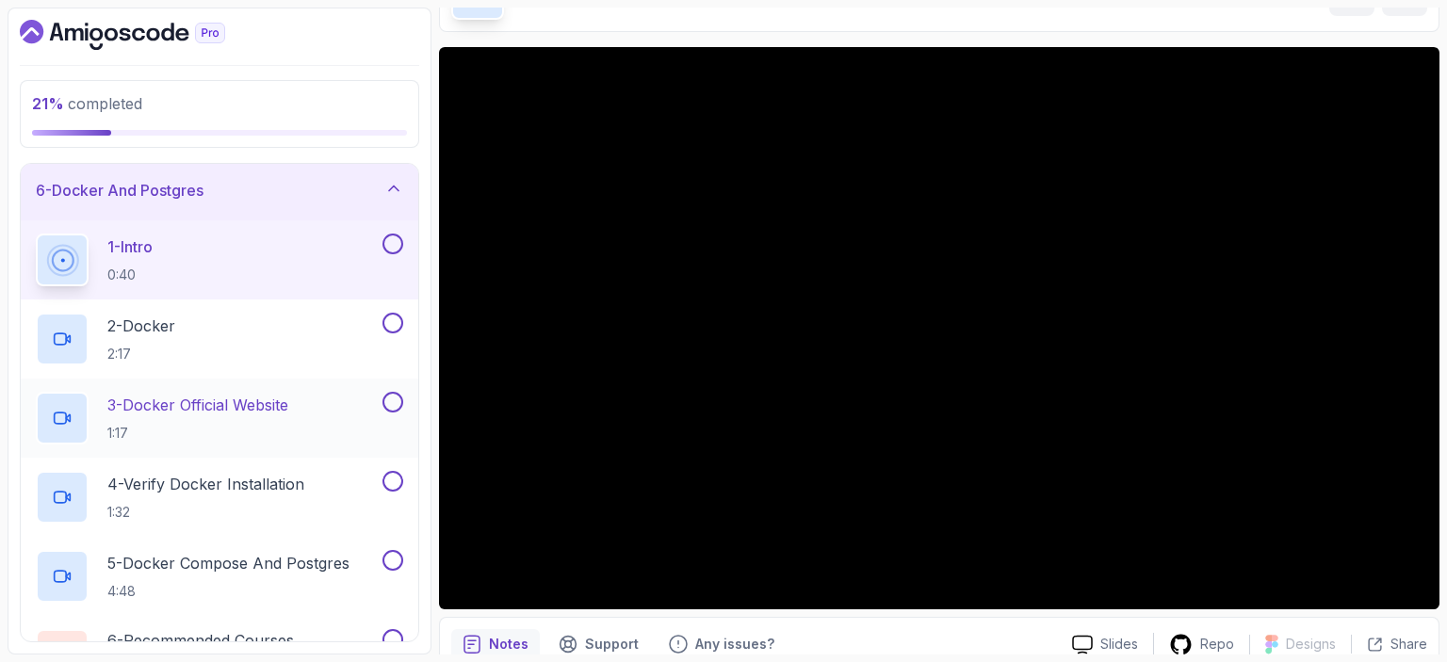
scroll to position [318, 0]
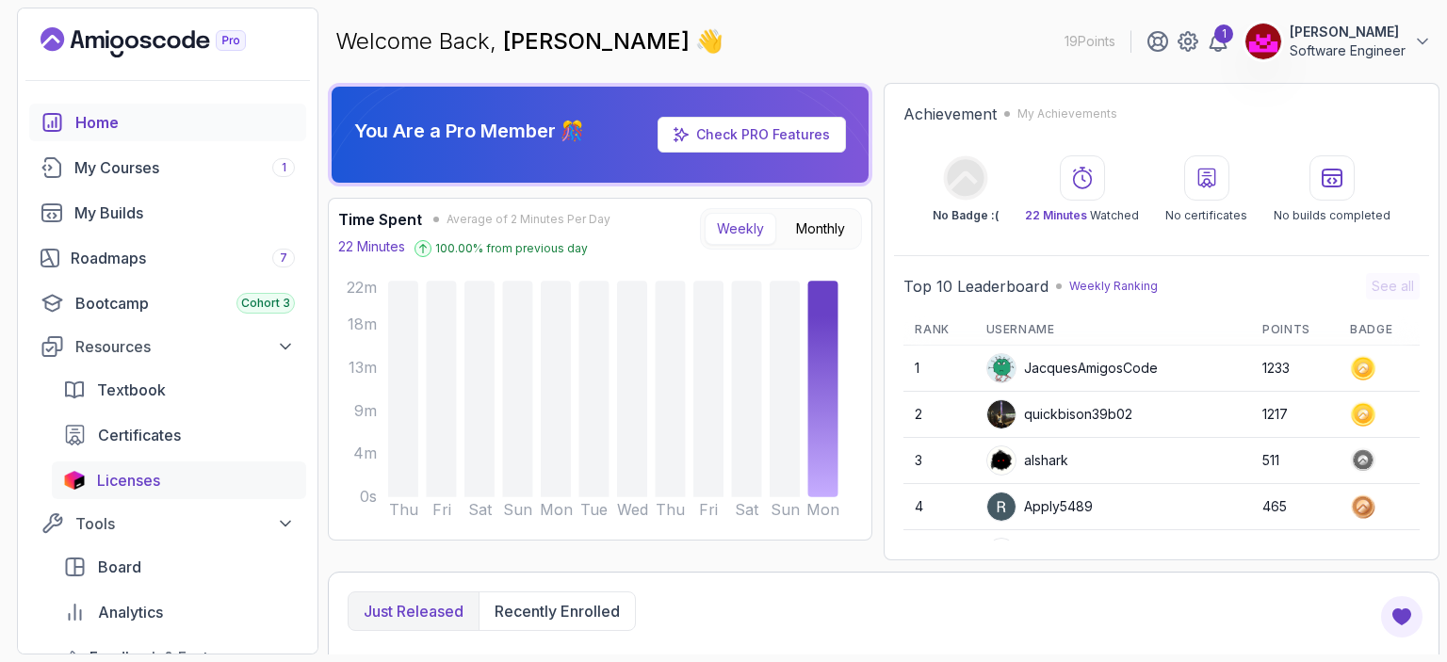
click at [120, 481] on span "Licenses" at bounding box center [128, 480] width 63 height 23
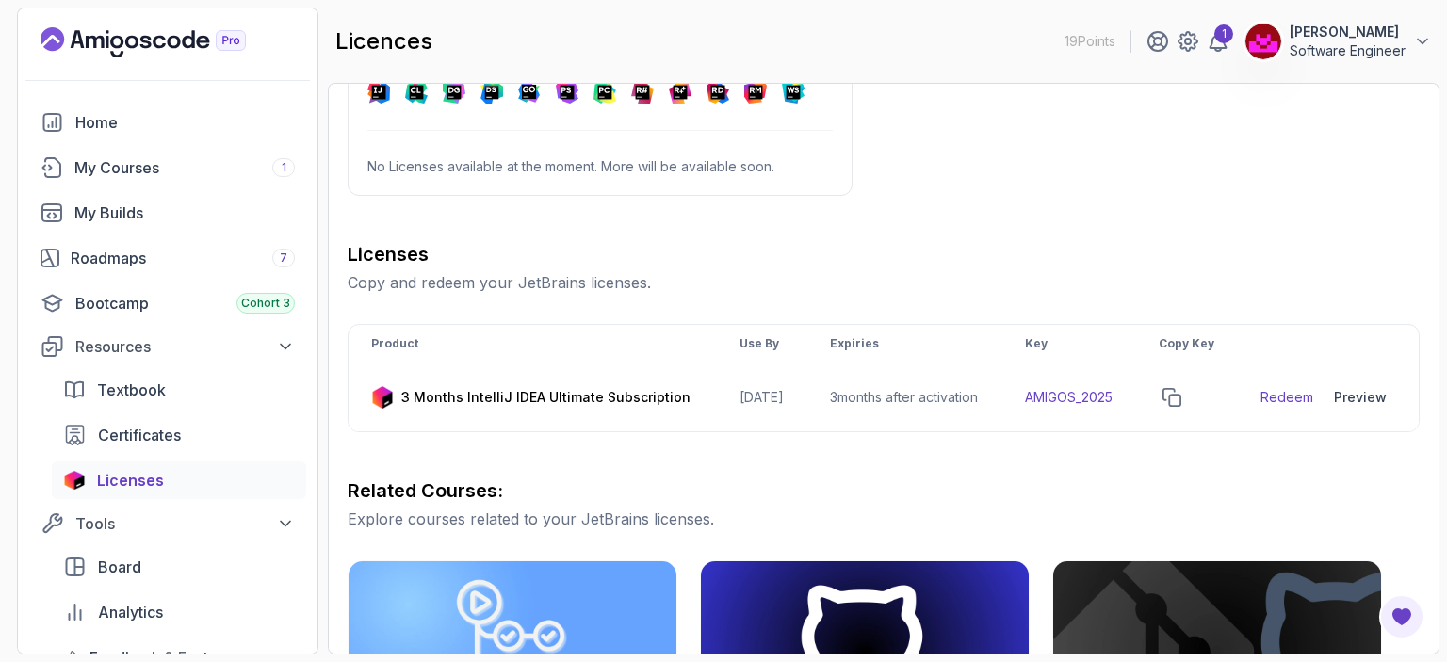
scroll to position [104, 0]
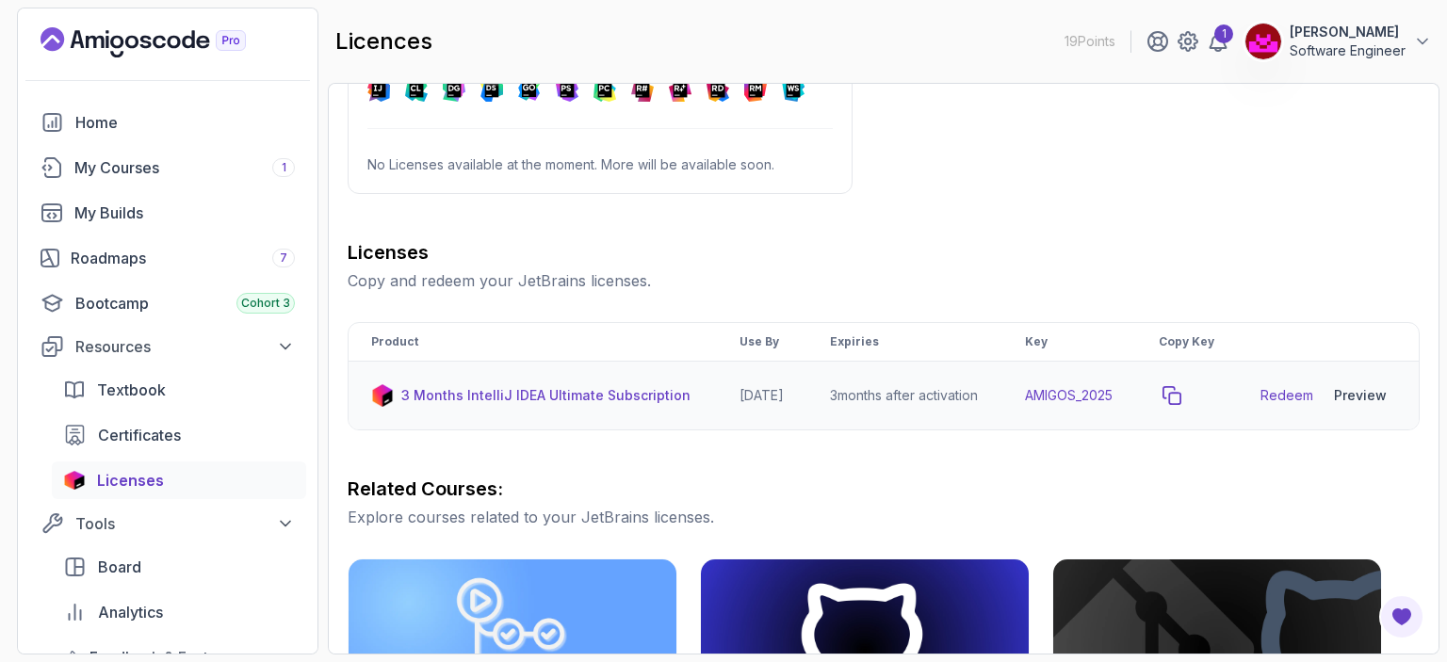
click at [1180, 404] on icon "copy-button" at bounding box center [1172, 395] width 17 height 17
